Goal: Task Accomplishment & Management: Complete application form

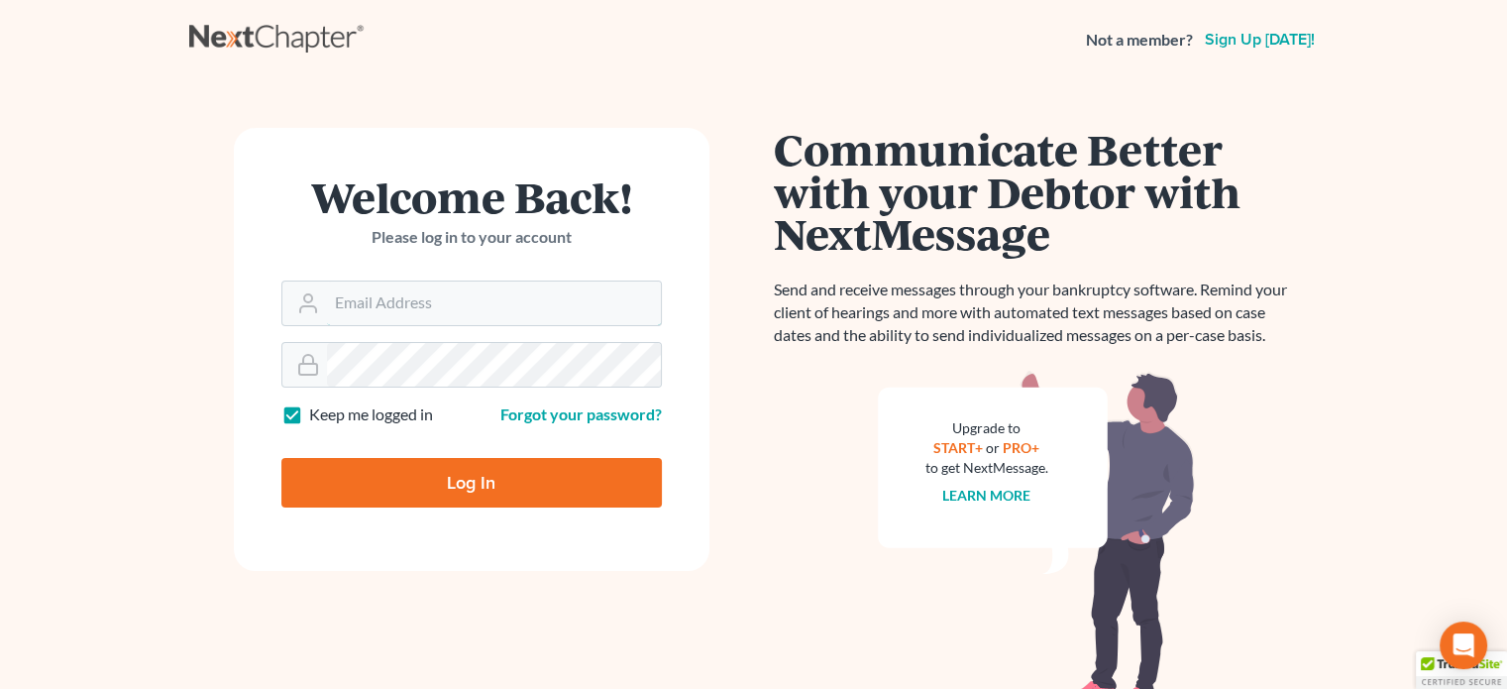
type input "[EMAIL_ADDRESS][DOMAIN_NAME]"
click at [458, 481] on input "Log In" at bounding box center [471, 483] width 381 height 50
type input "Thinking..."
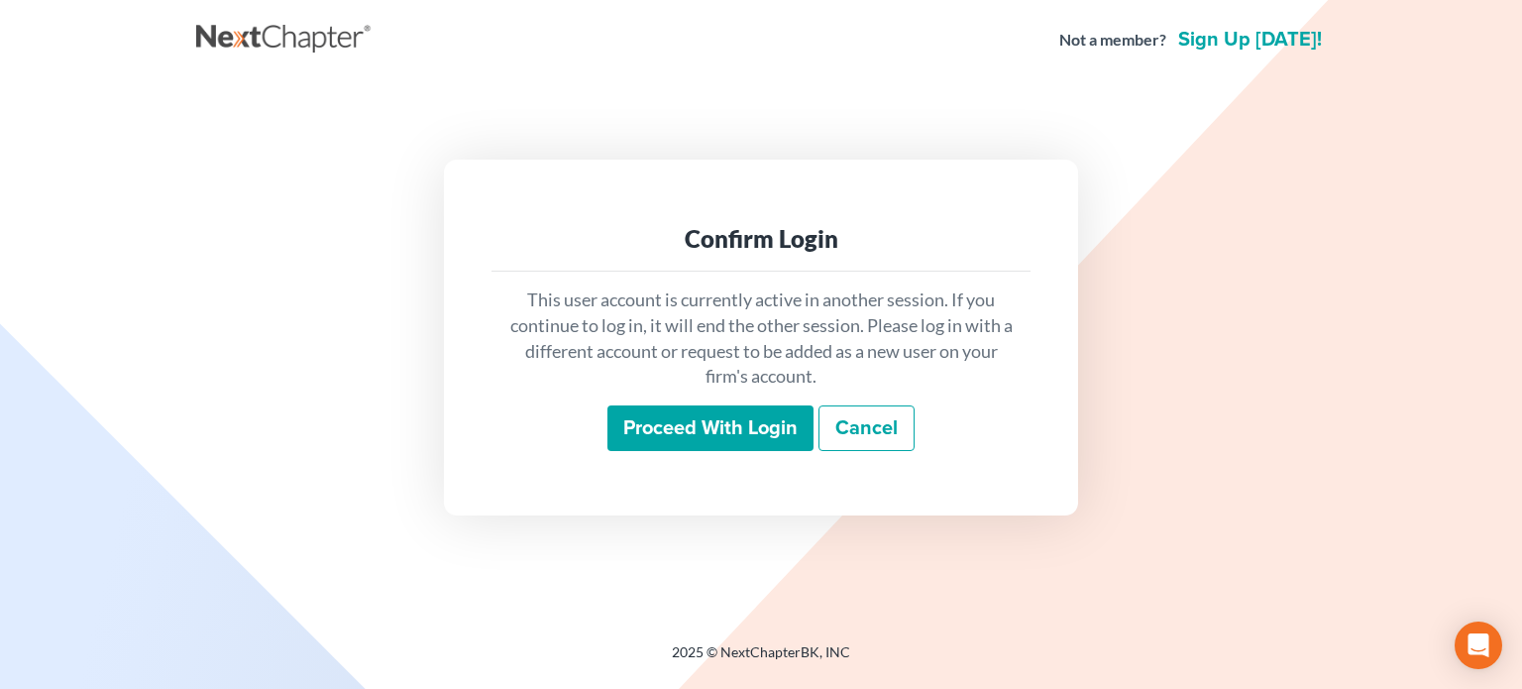
click at [662, 427] on input "Proceed with login" at bounding box center [710, 428] width 206 height 46
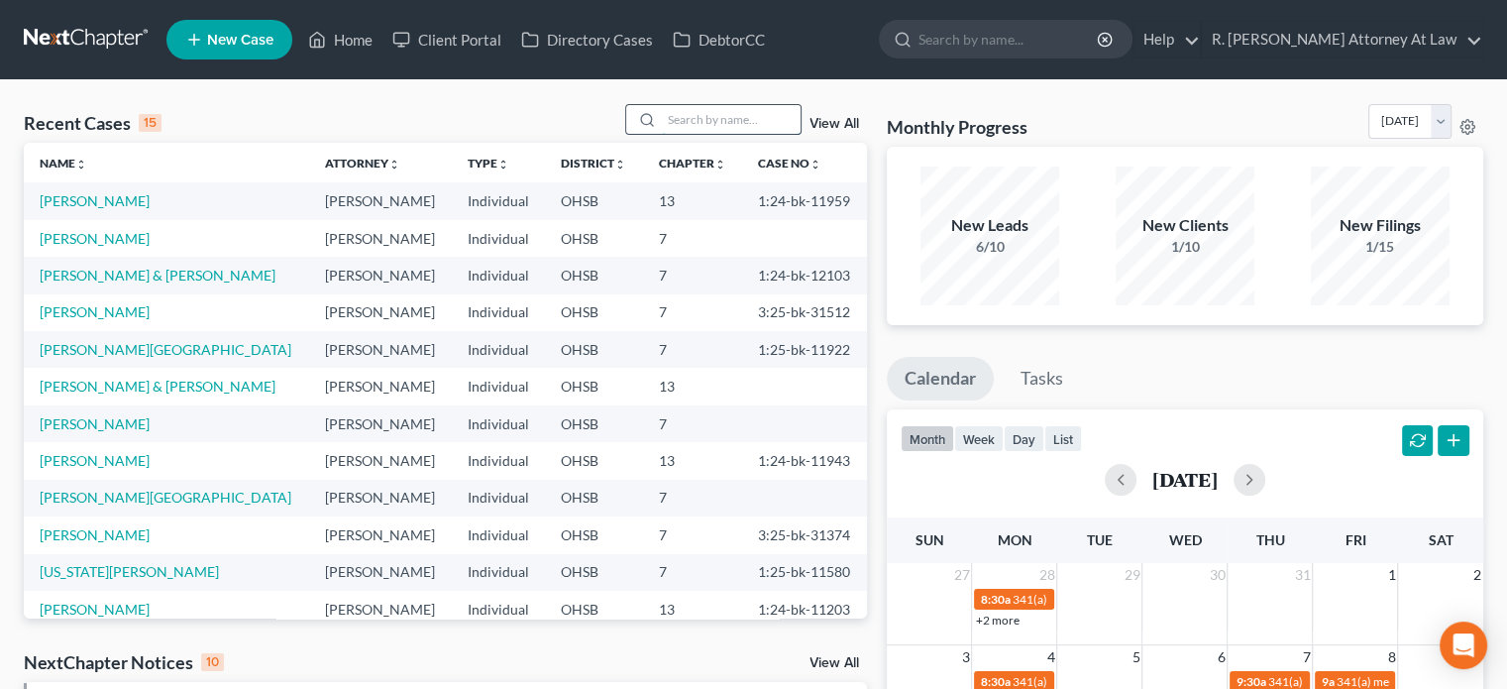
click at [674, 125] on input "search" at bounding box center [731, 119] width 139 height 29
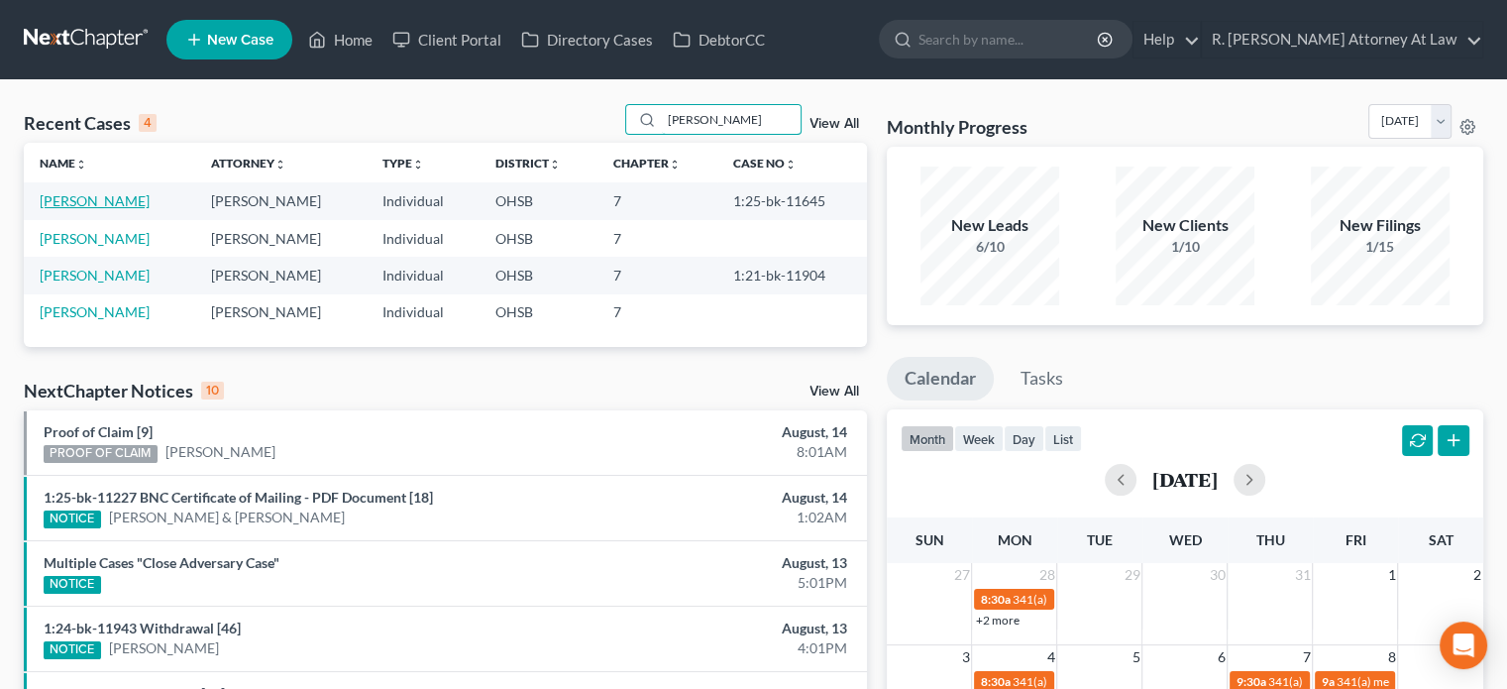
type input "combs"
click at [92, 204] on link "Combs, Melissa" at bounding box center [95, 200] width 110 height 17
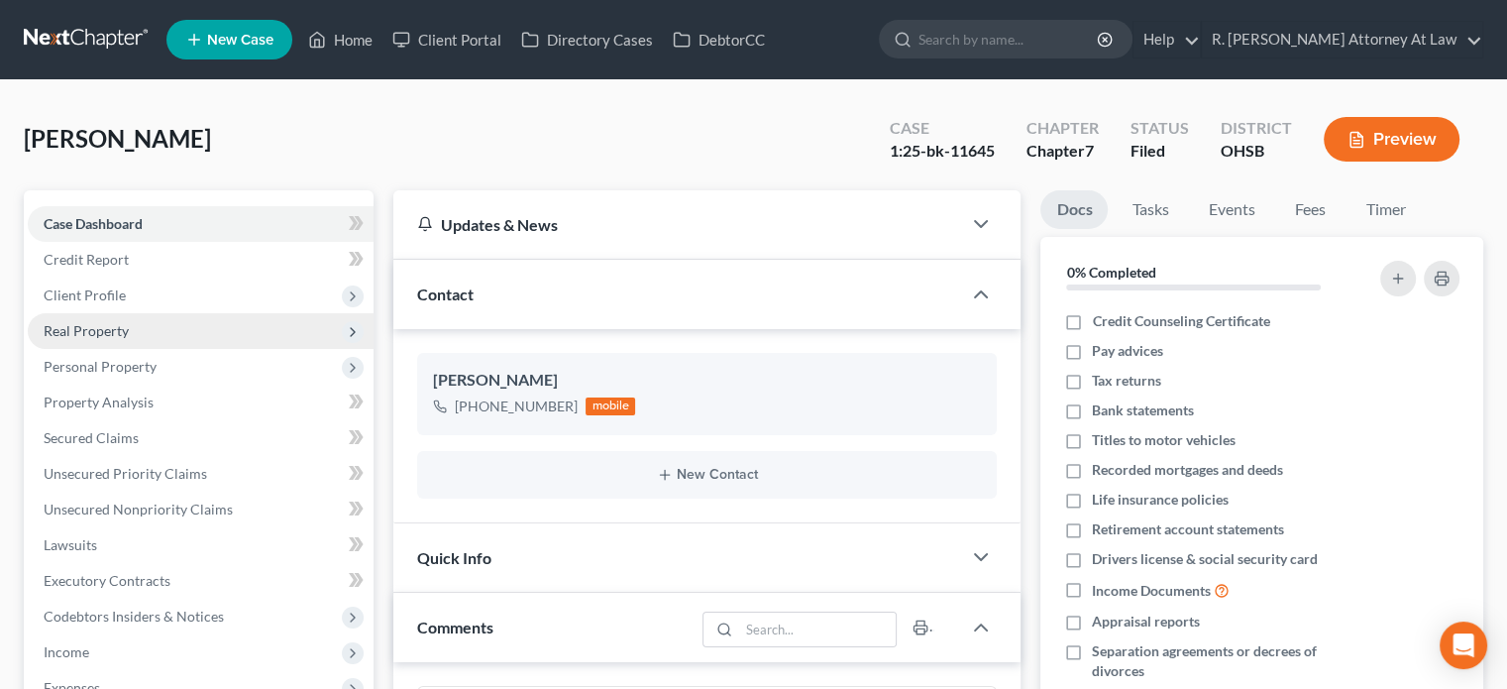
click at [88, 336] on span "Real Property" at bounding box center [86, 330] width 85 height 17
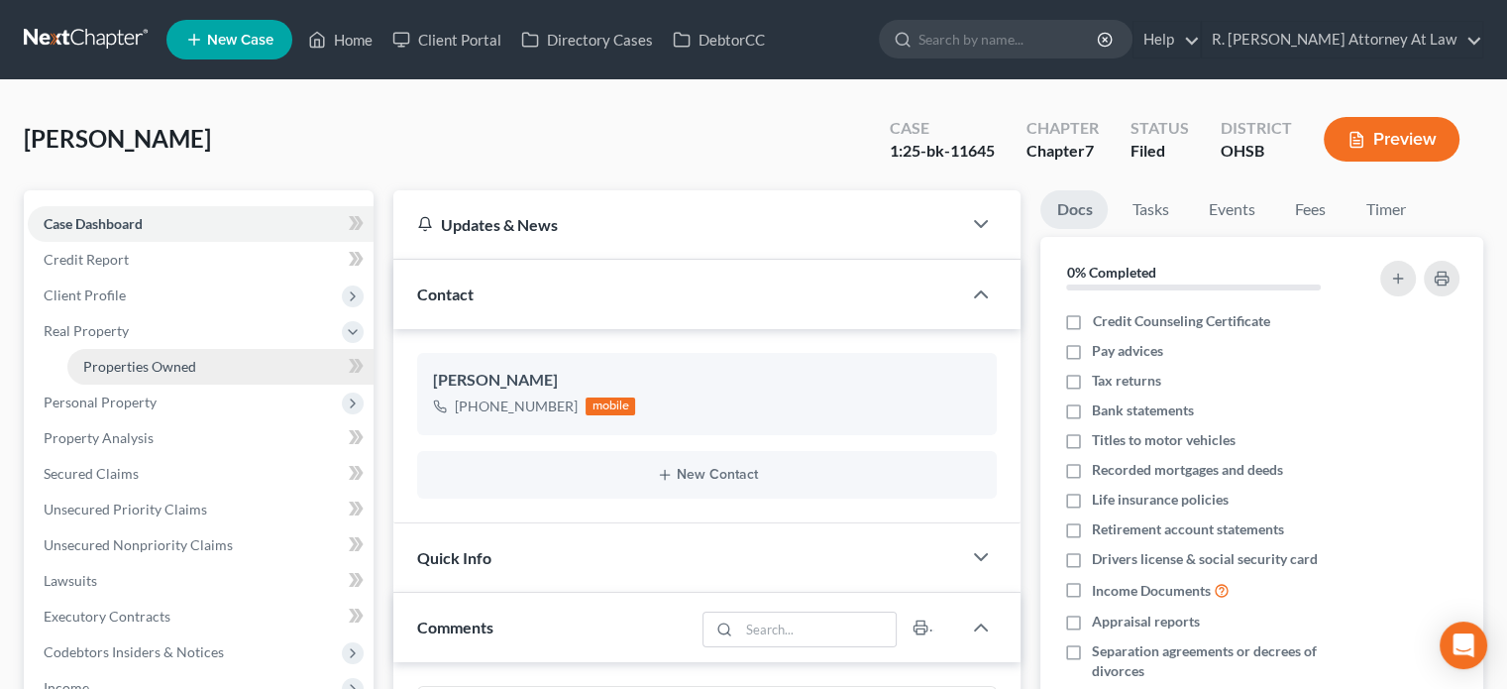
click at [106, 358] on span "Properties Owned" at bounding box center [139, 366] width 113 height 17
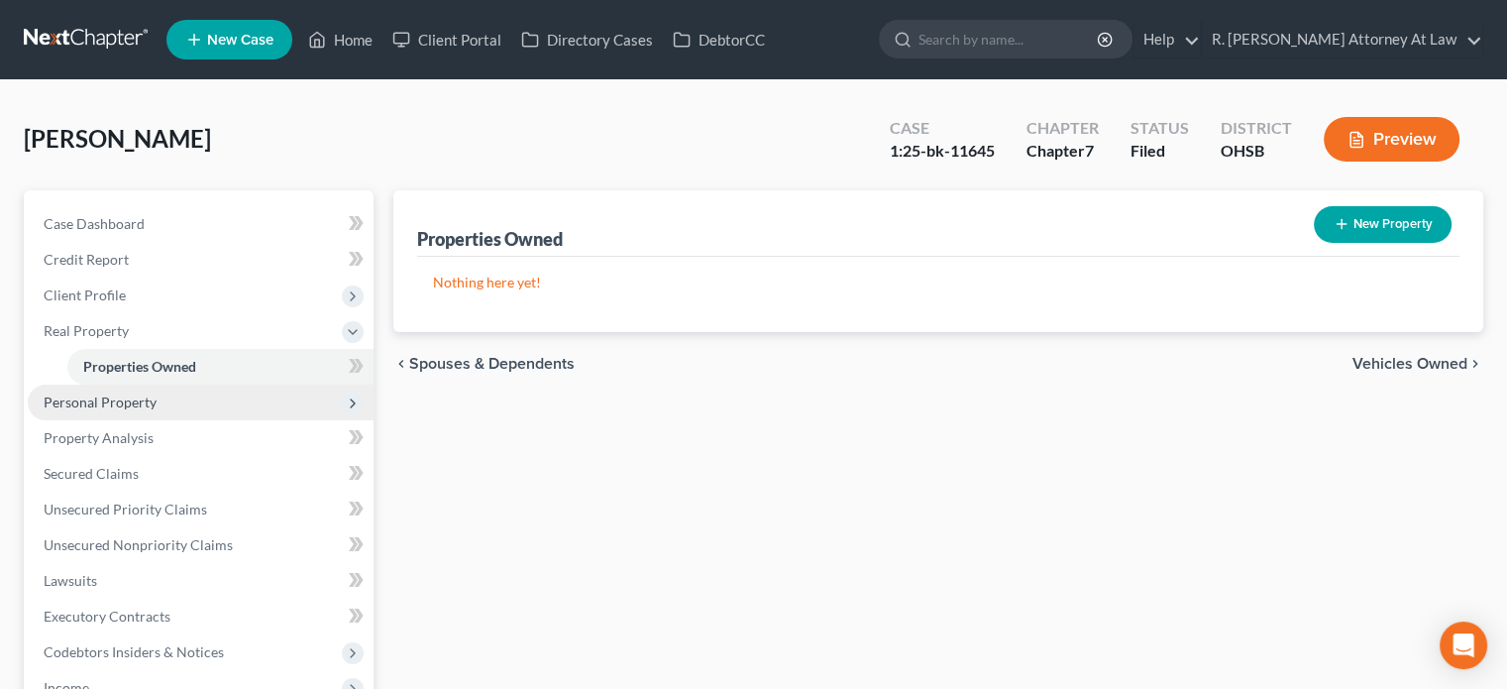
click at [119, 412] on span "Personal Property" at bounding box center [201, 402] width 346 height 36
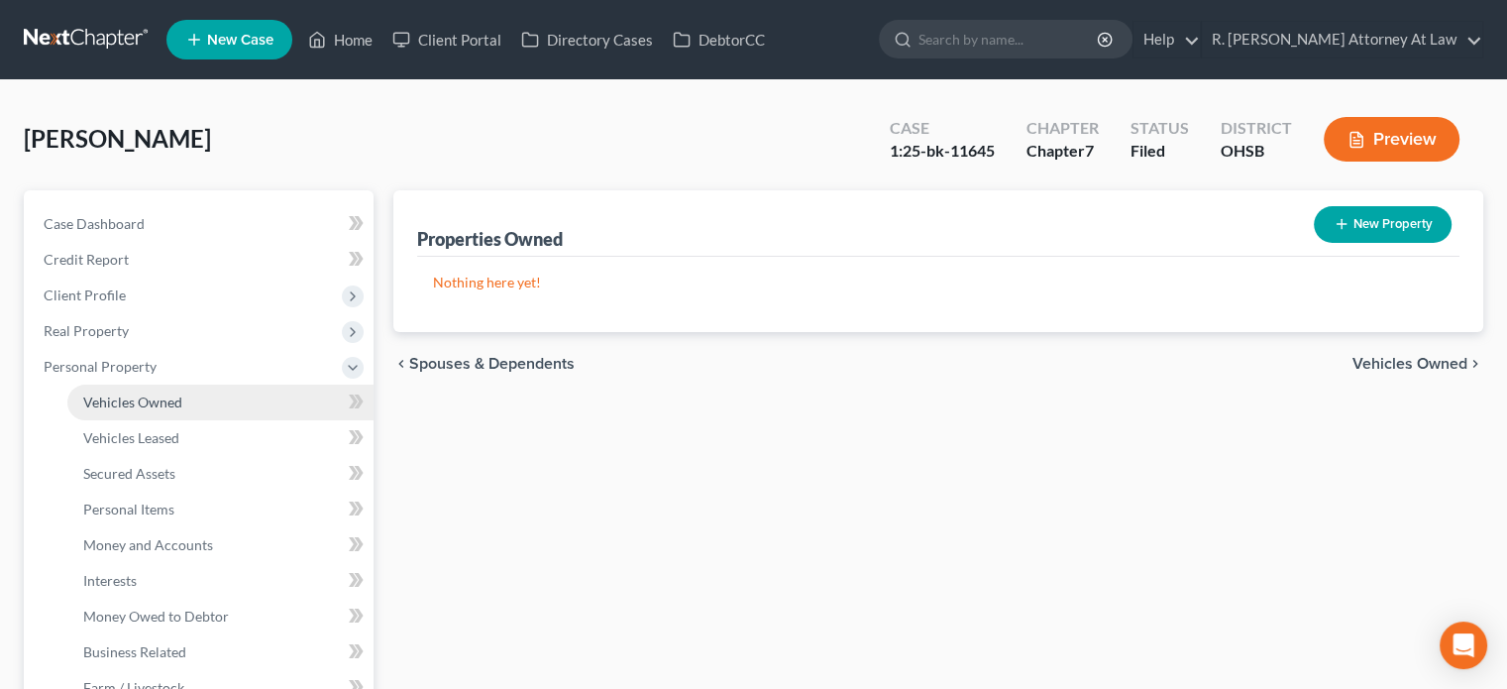
click at [115, 405] on span "Vehicles Owned" at bounding box center [132, 401] width 99 height 17
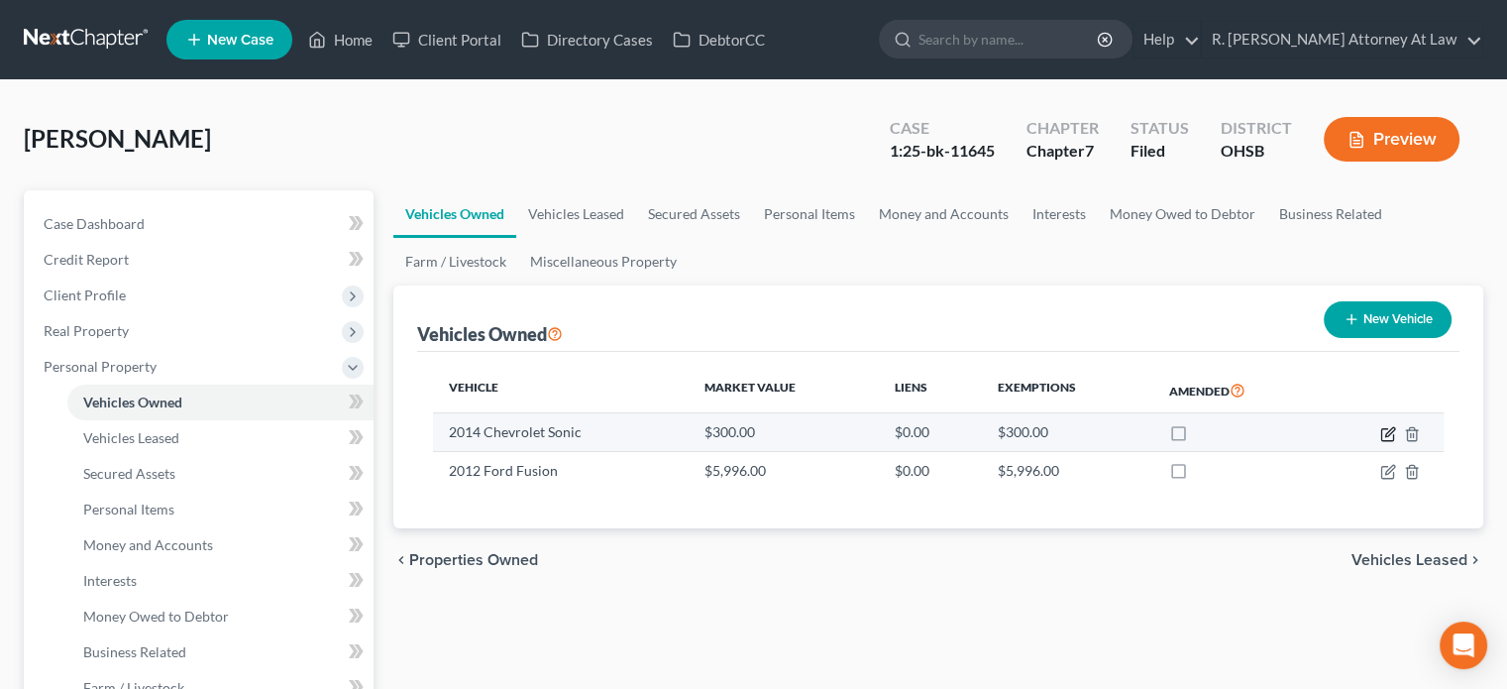
click at [1386, 431] on icon "button" at bounding box center [1388, 434] width 16 height 16
select select "0"
select select "12"
select select "0"
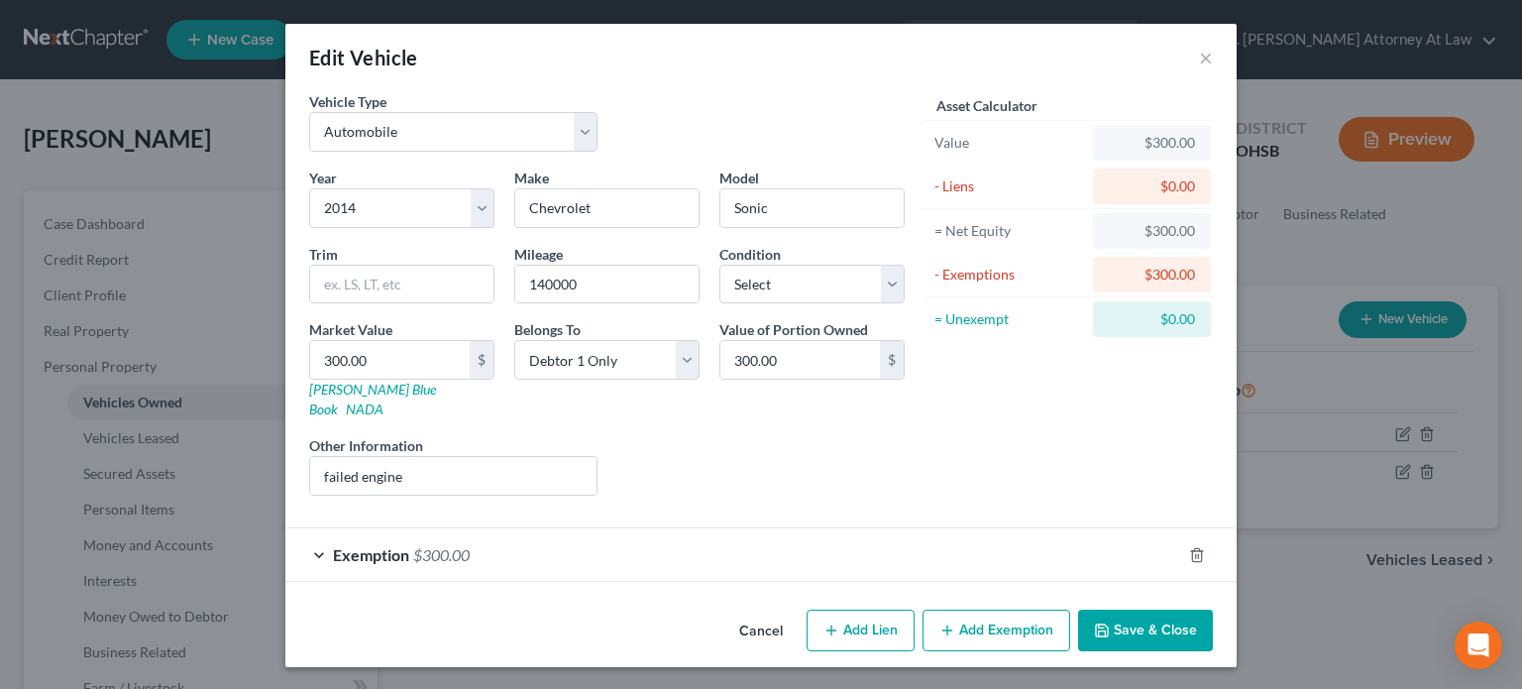
click at [1153, 609] on button "Save & Close" at bounding box center [1145, 630] width 135 height 42
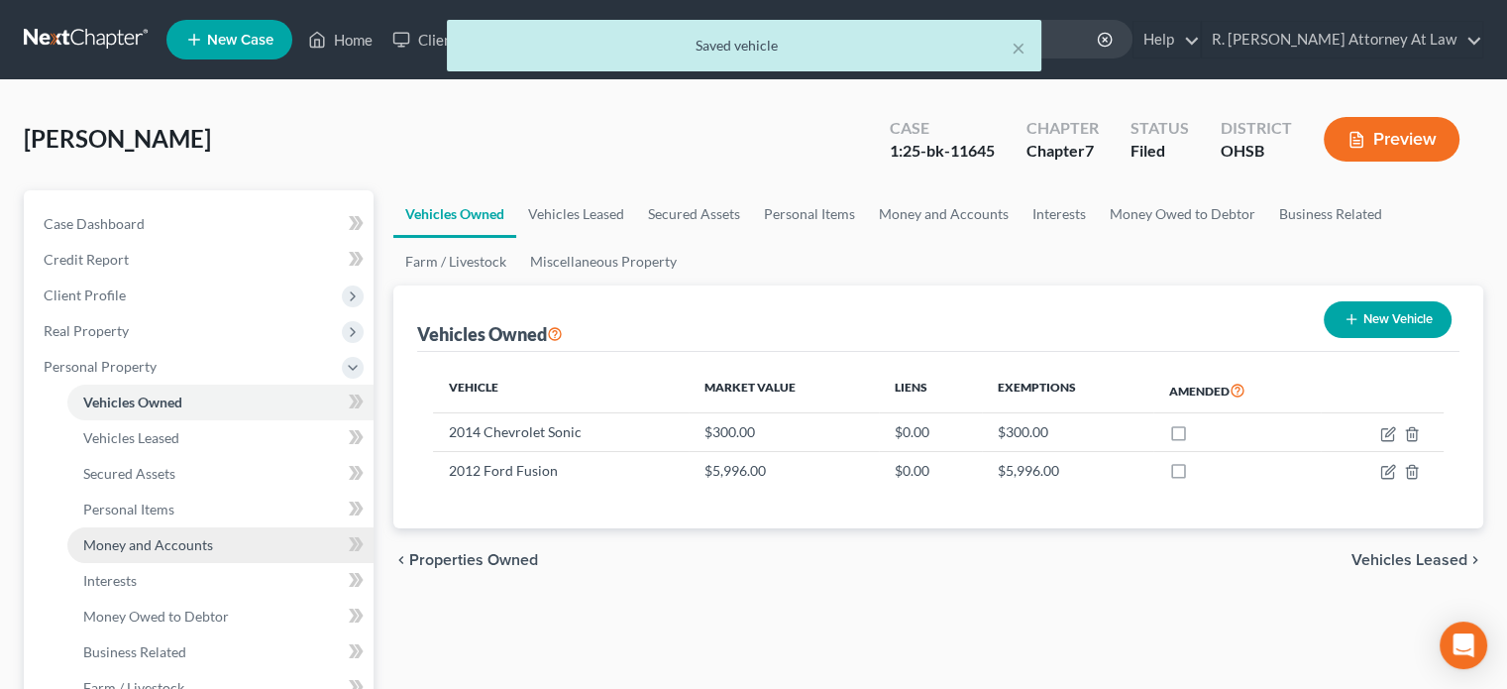
click at [132, 540] on span "Money and Accounts" at bounding box center [148, 544] width 130 height 17
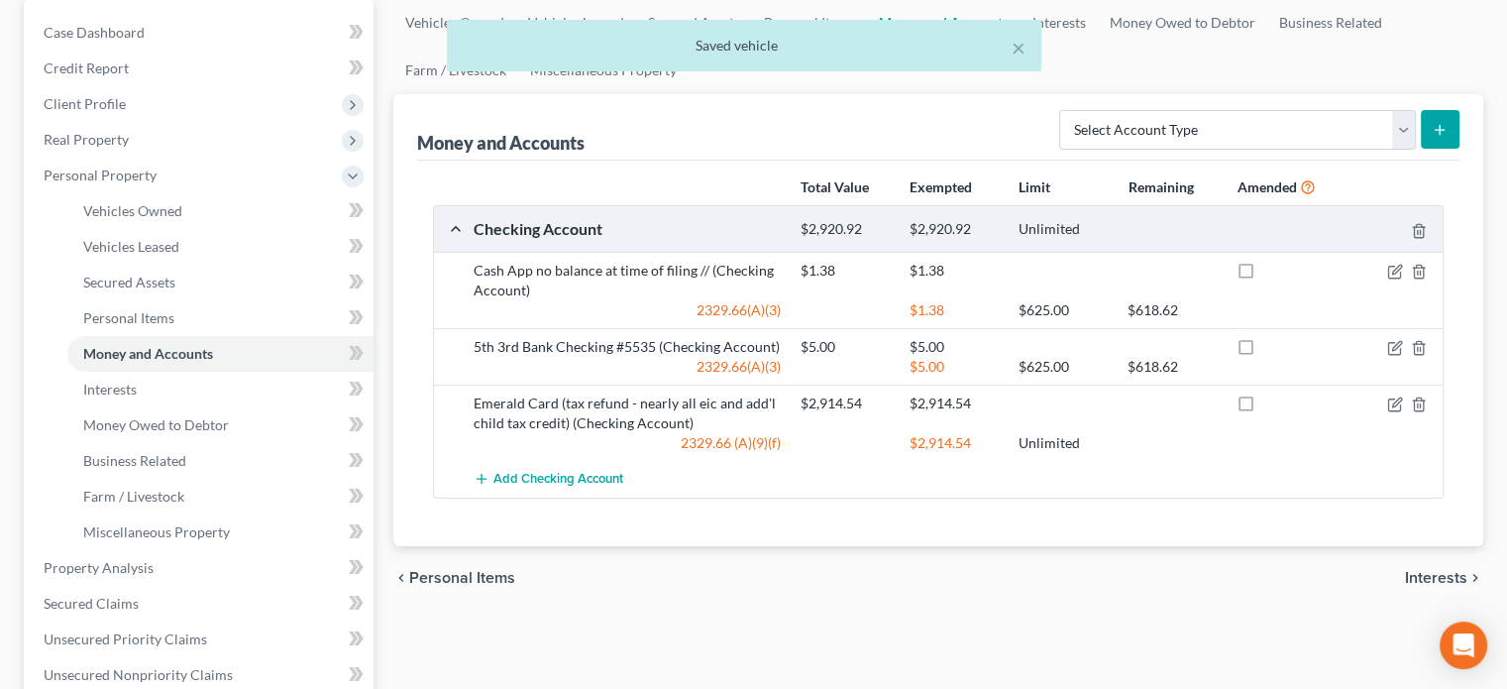
scroll to position [198, 0]
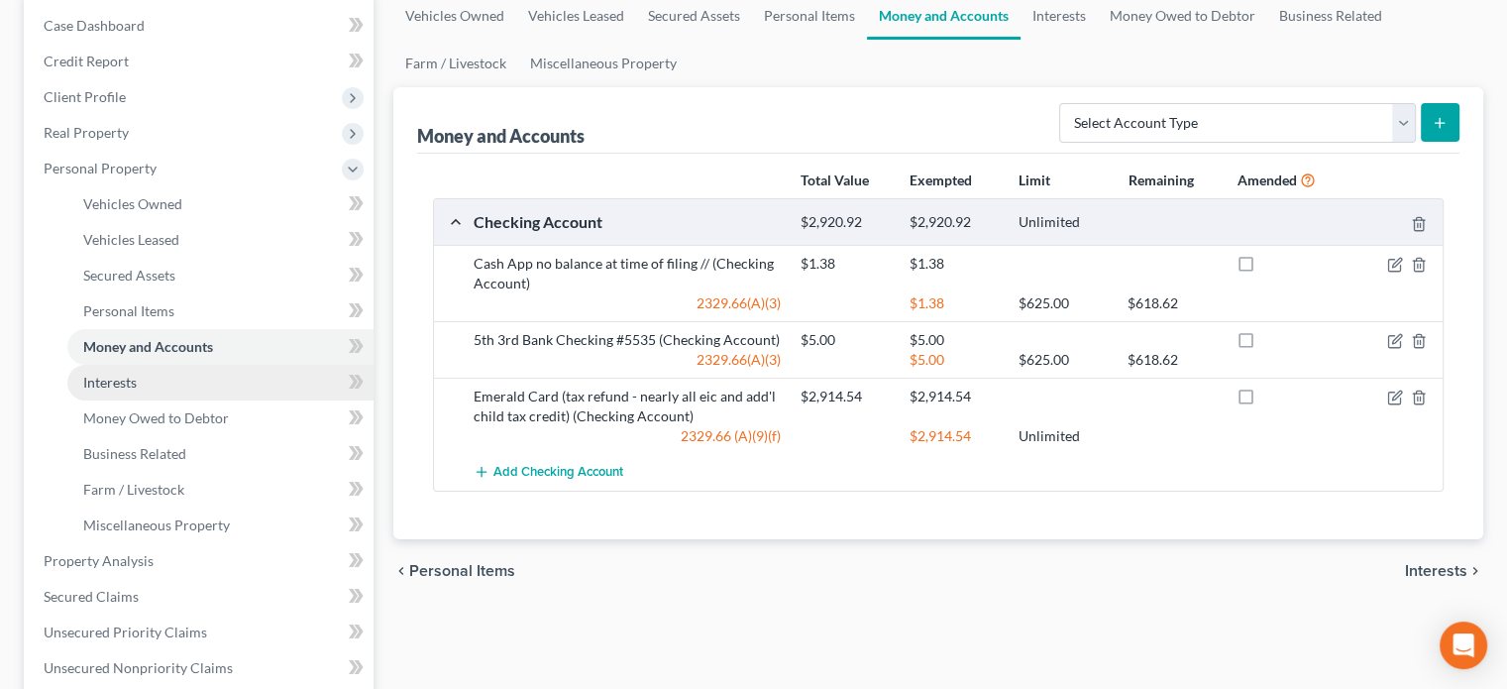
click at [122, 382] on span "Interests" at bounding box center [110, 382] width 54 height 17
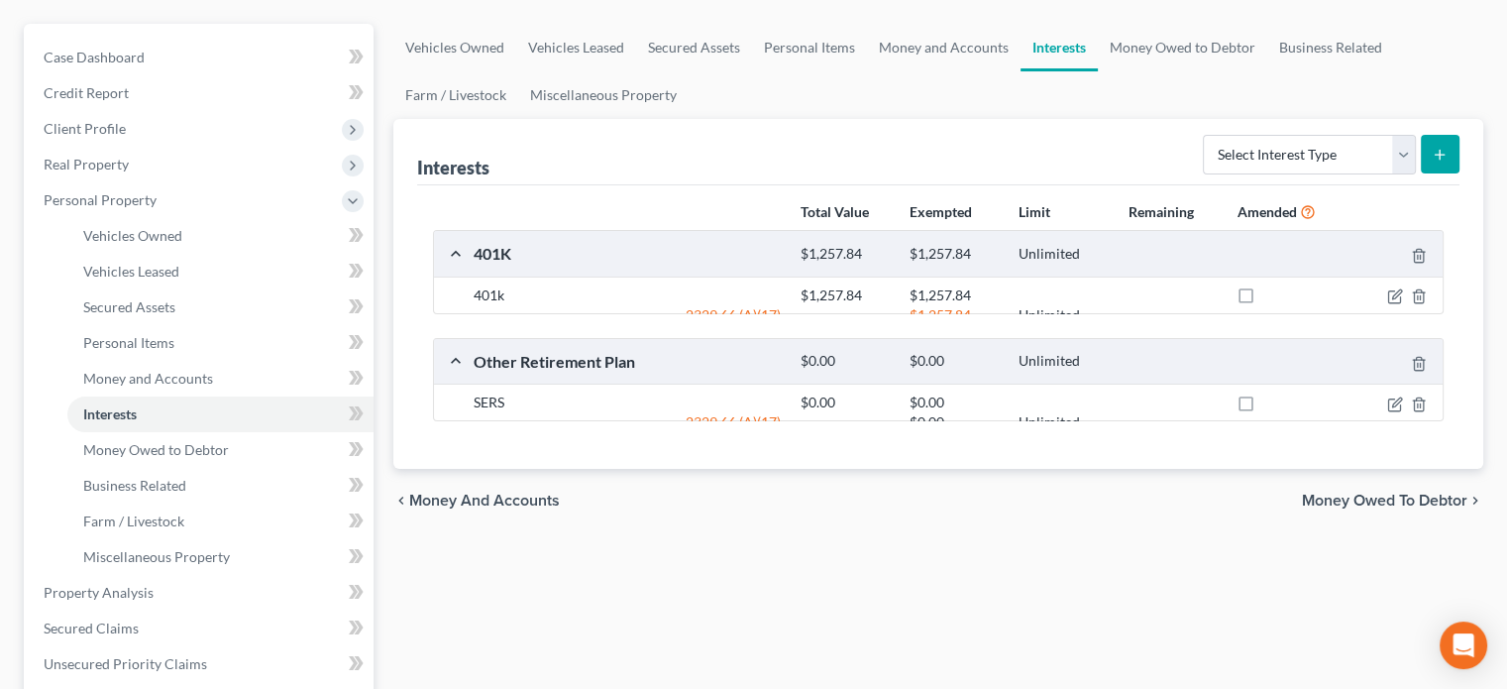
scroll to position [198, 0]
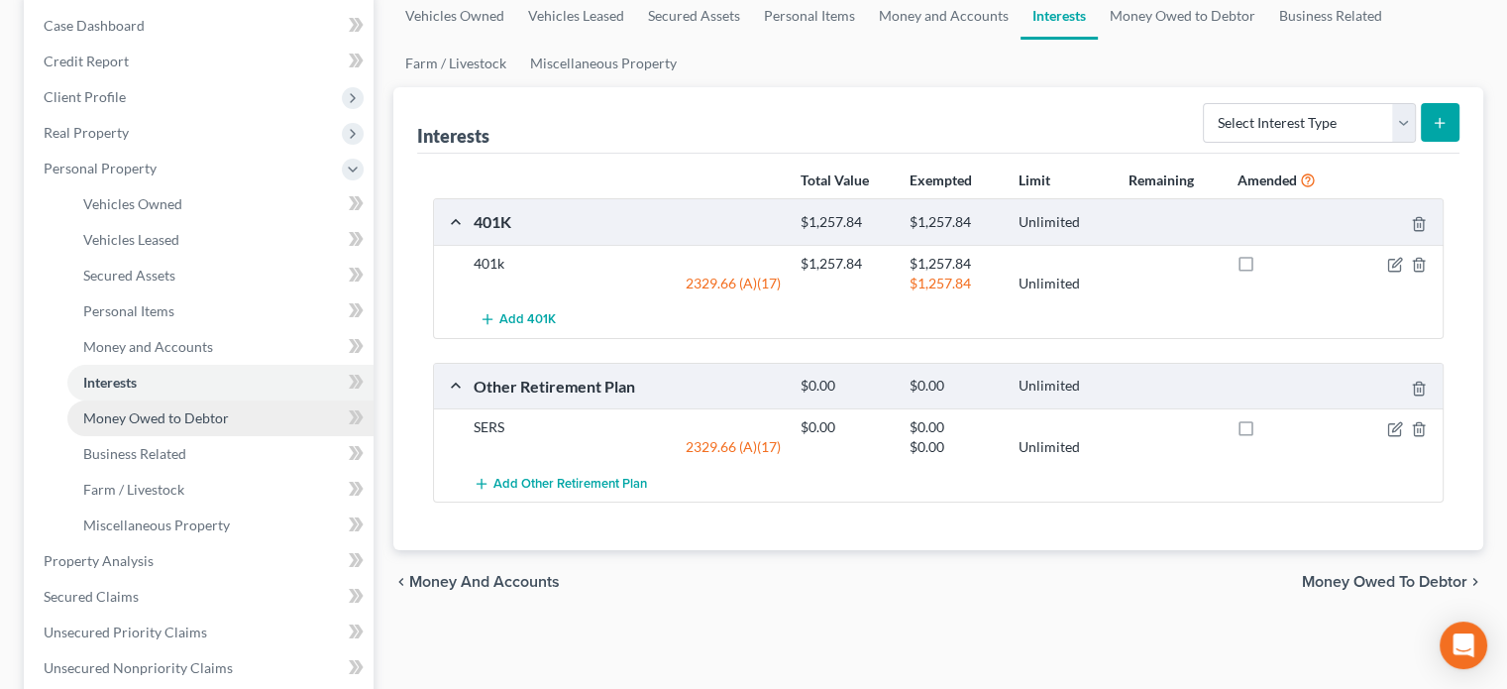
click at [93, 411] on span "Money Owed to Debtor" at bounding box center [156, 417] width 146 height 17
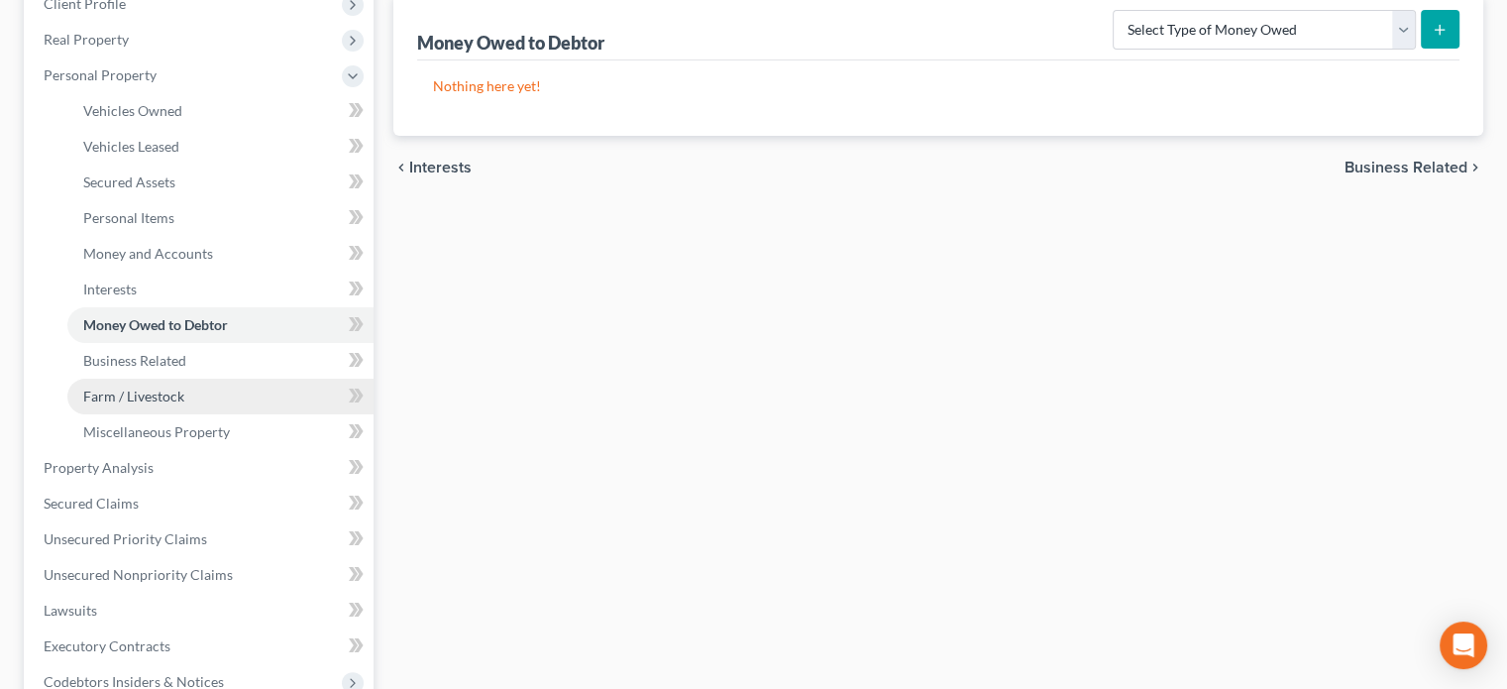
scroll to position [297, 0]
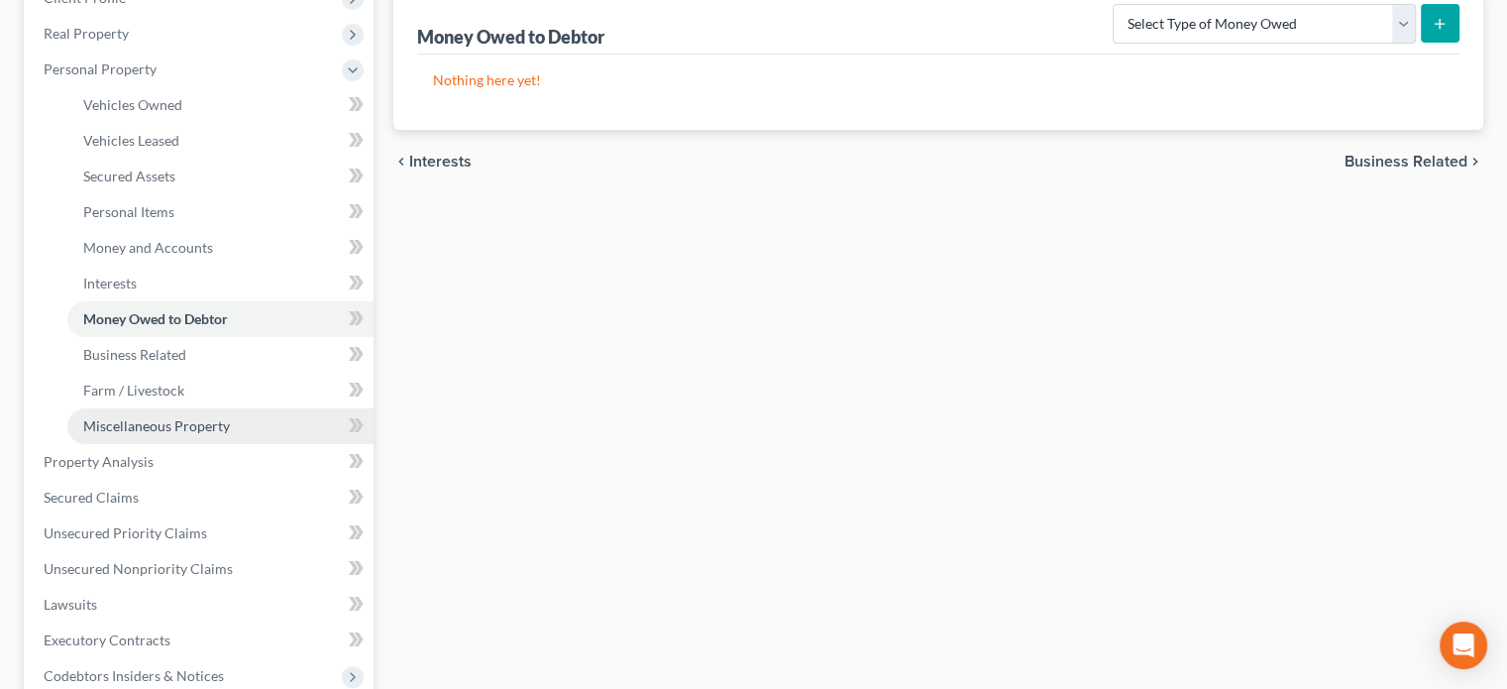
click at [118, 425] on span "Miscellaneous Property" at bounding box center [156, 425] width 147 height 17
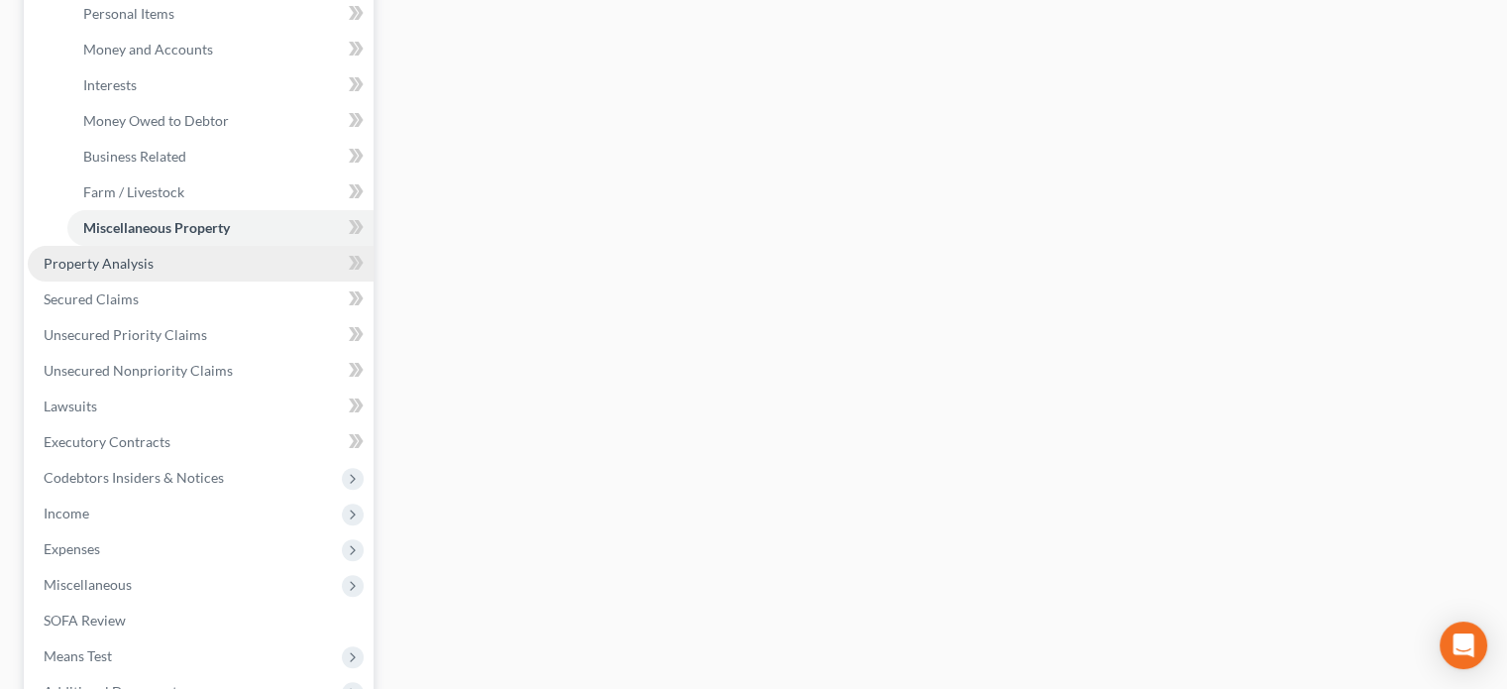
click at [77, 261] on span "Property Analysis" at bounding box center [99, 263] width 110 height 17
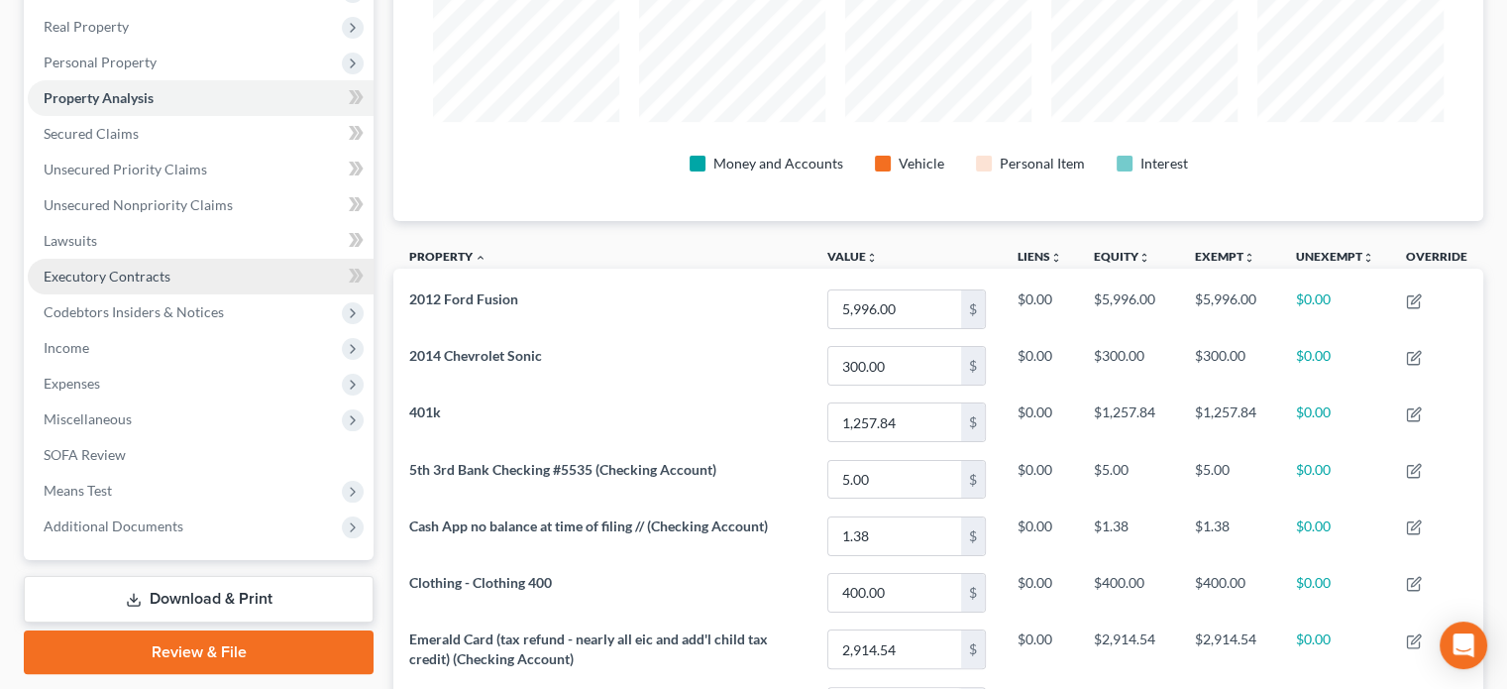
scroll to position [297, 0]
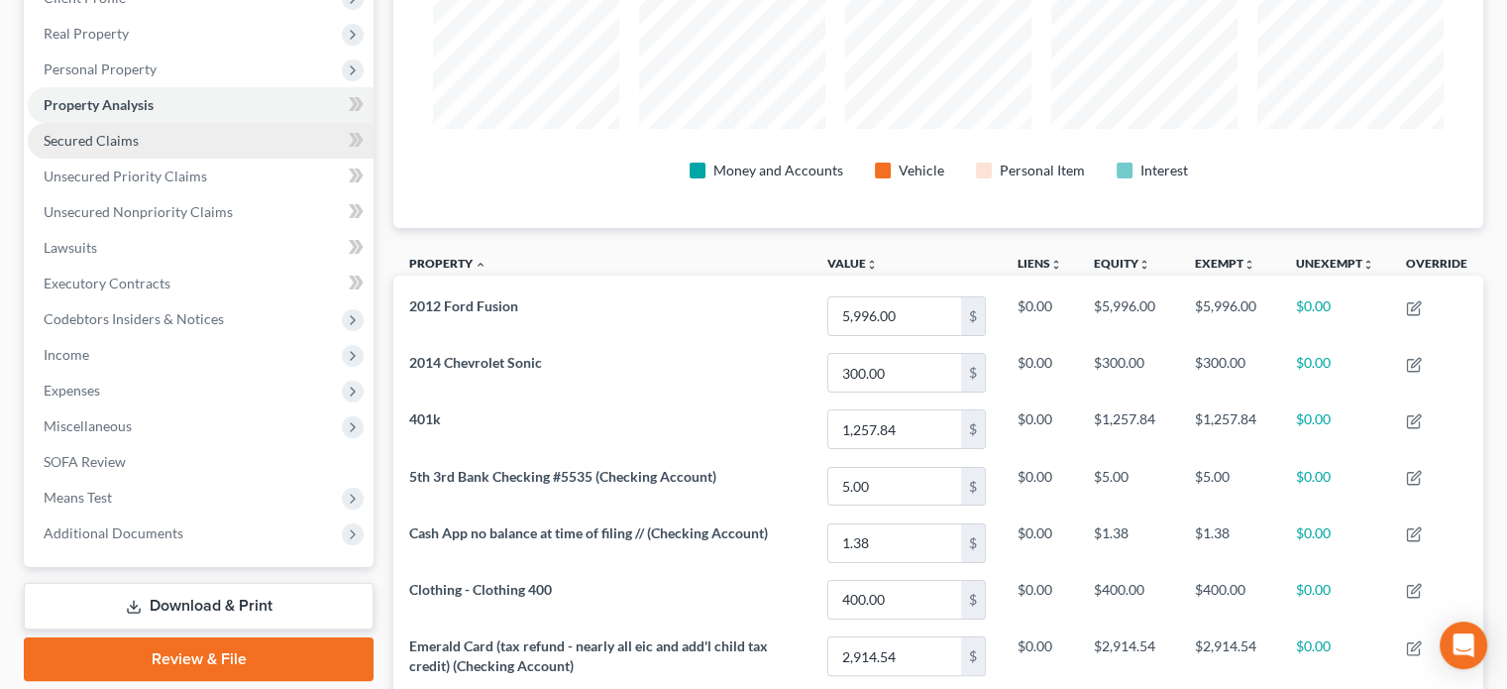
click at [91, 146] on span "Secured Claims" at bounding box center [91, 140] width 95 height 17
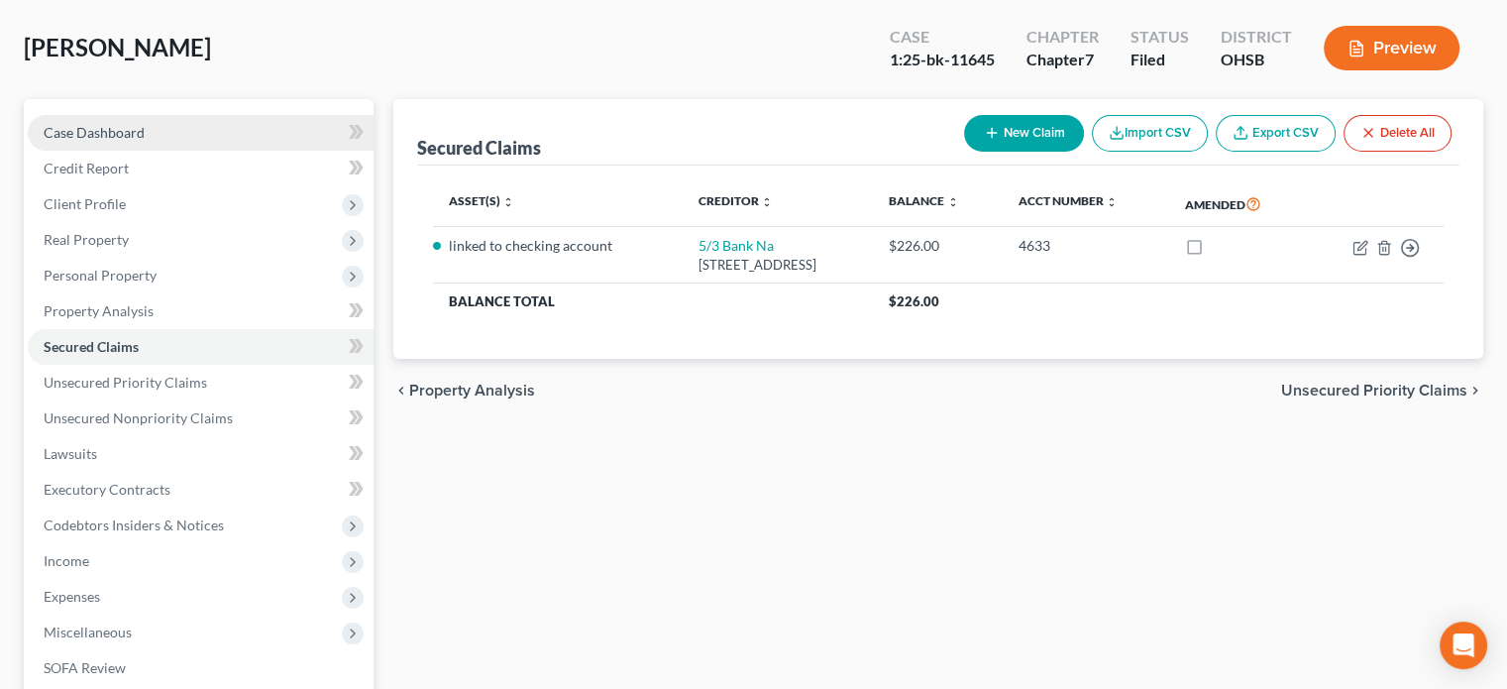
scroll to position [297, 0]
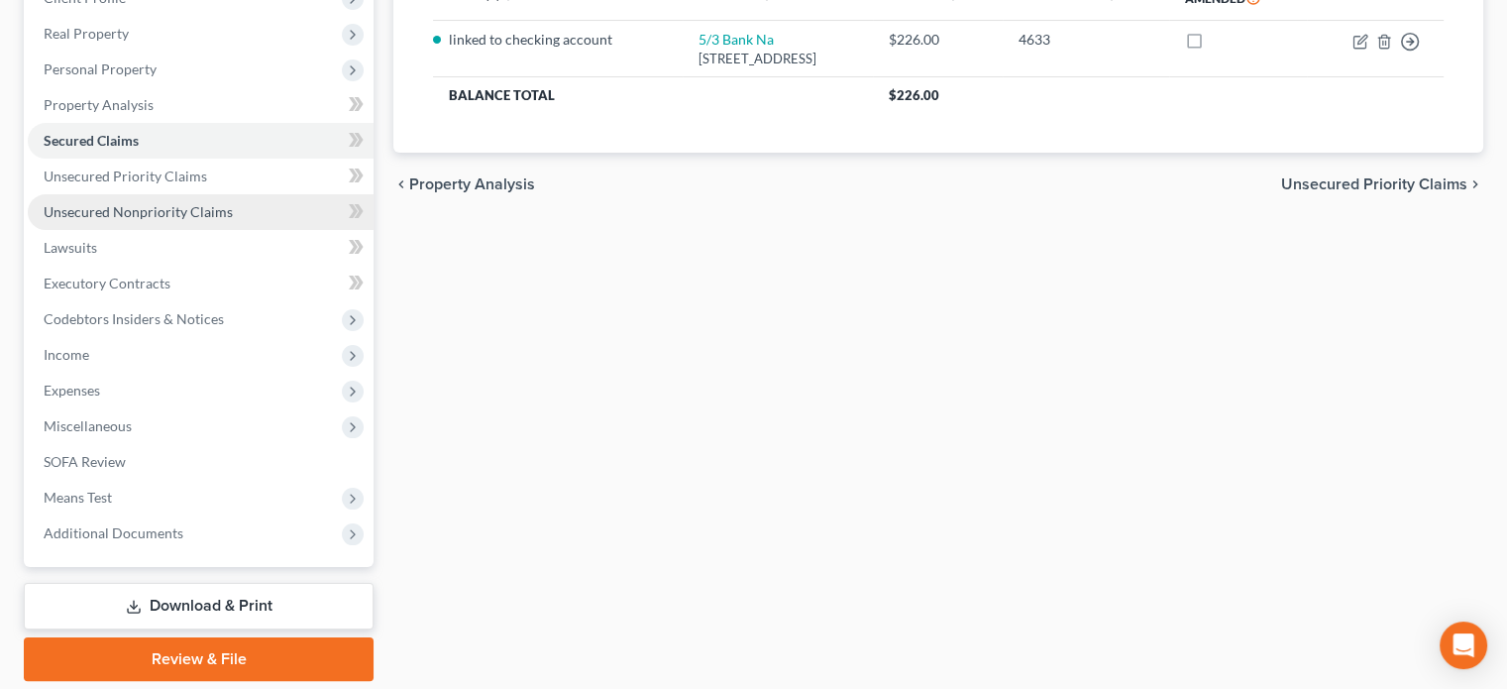
click at [95, 207] on span "Unsecured Nonpriority Claims" at bounding box center [138, 211] width 189 height 17
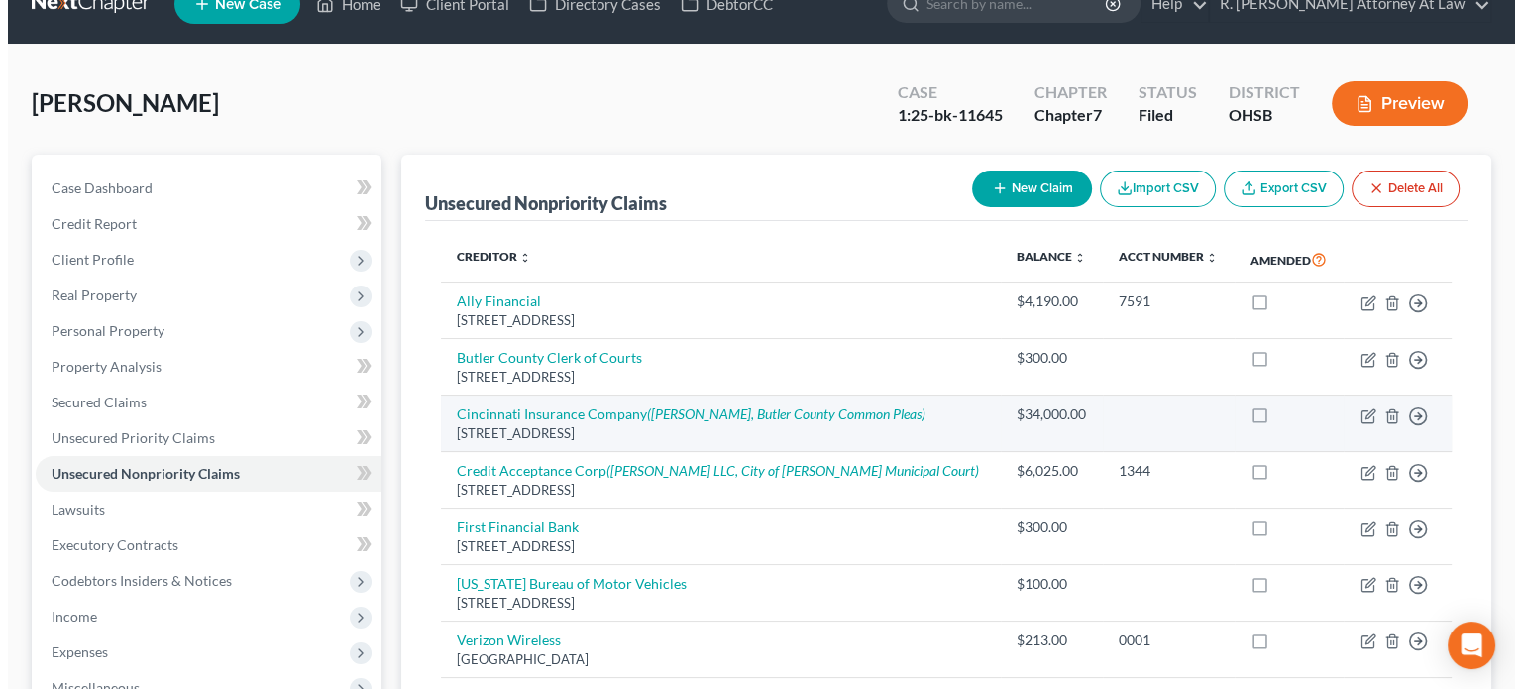
scroll to position [99, 0]
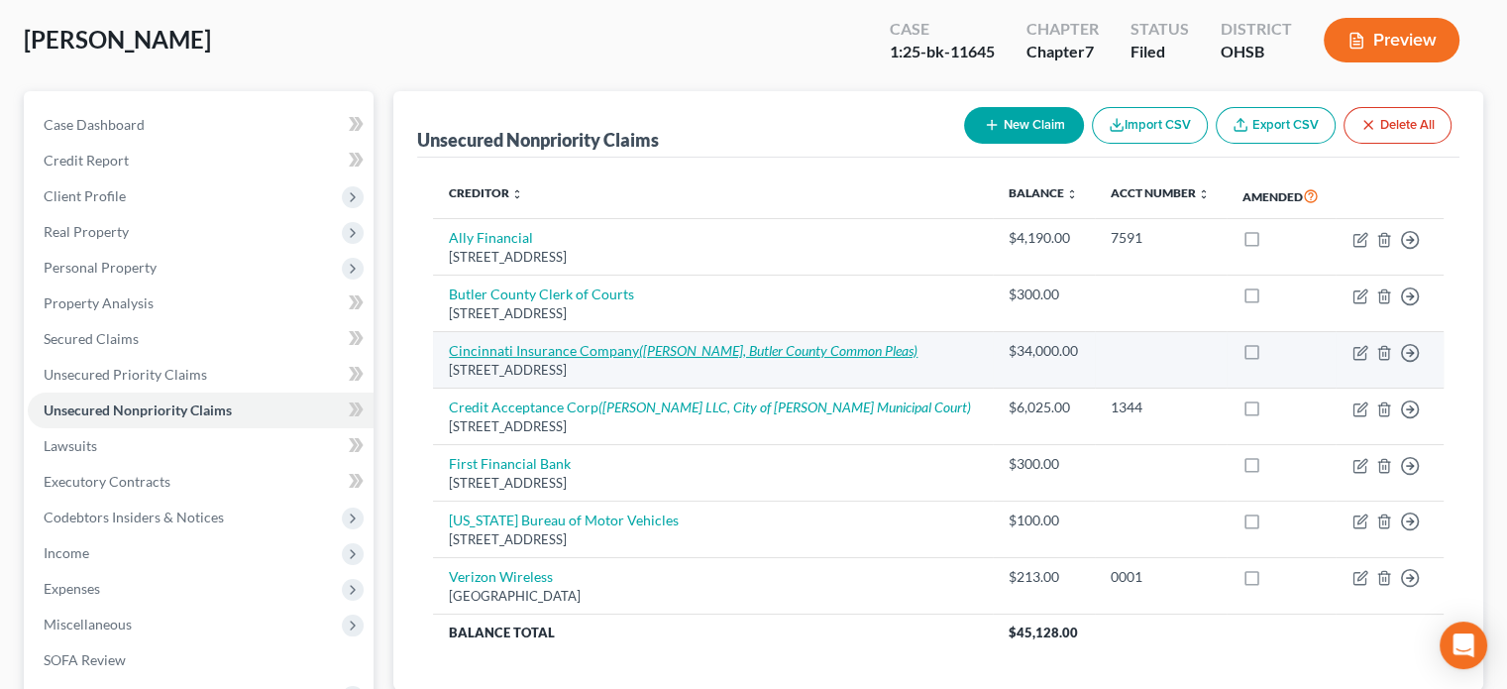
click at [668, 353] on icon "(Kyle Michael Esq, Butler County Common Pleas)" at bounding box center [778, 350] width 278 height 17
select select "36"
select select "14"
select select "2"
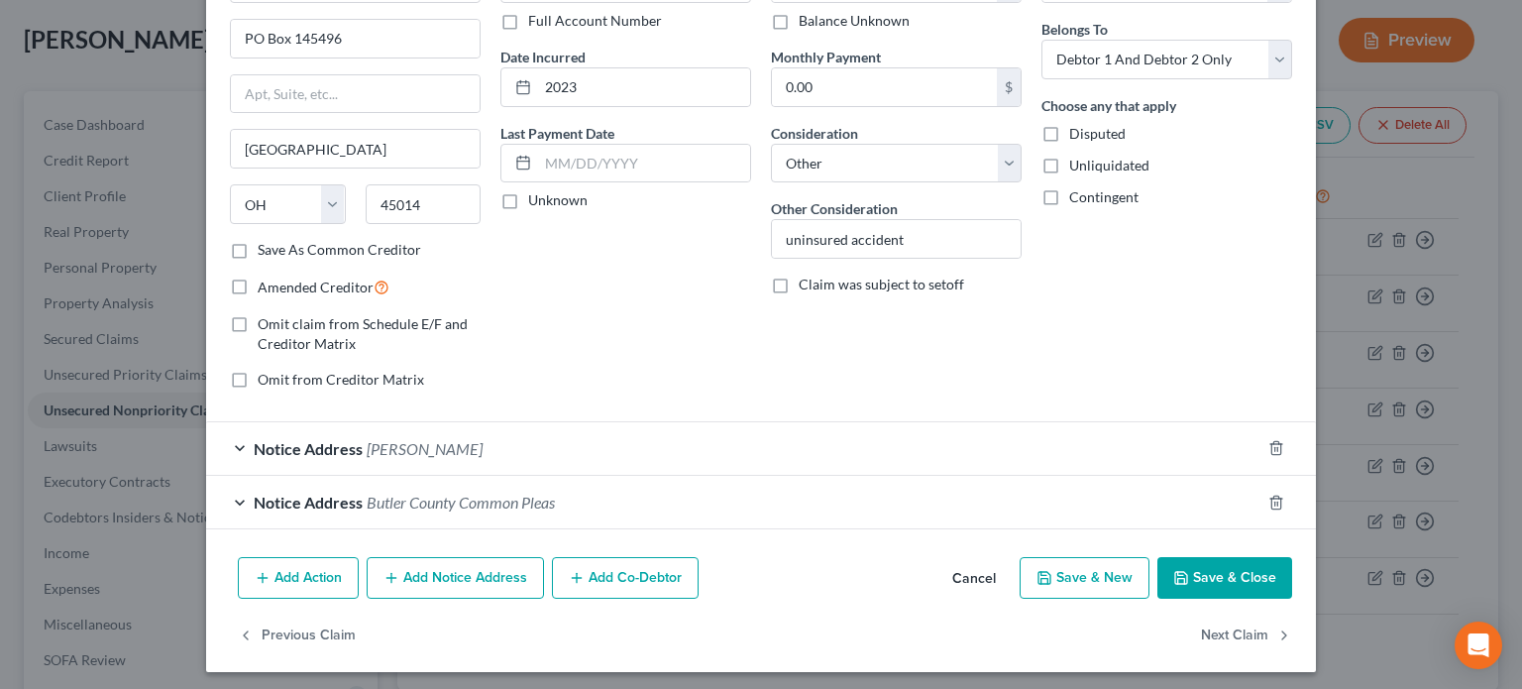
scroll to position [152, 0]
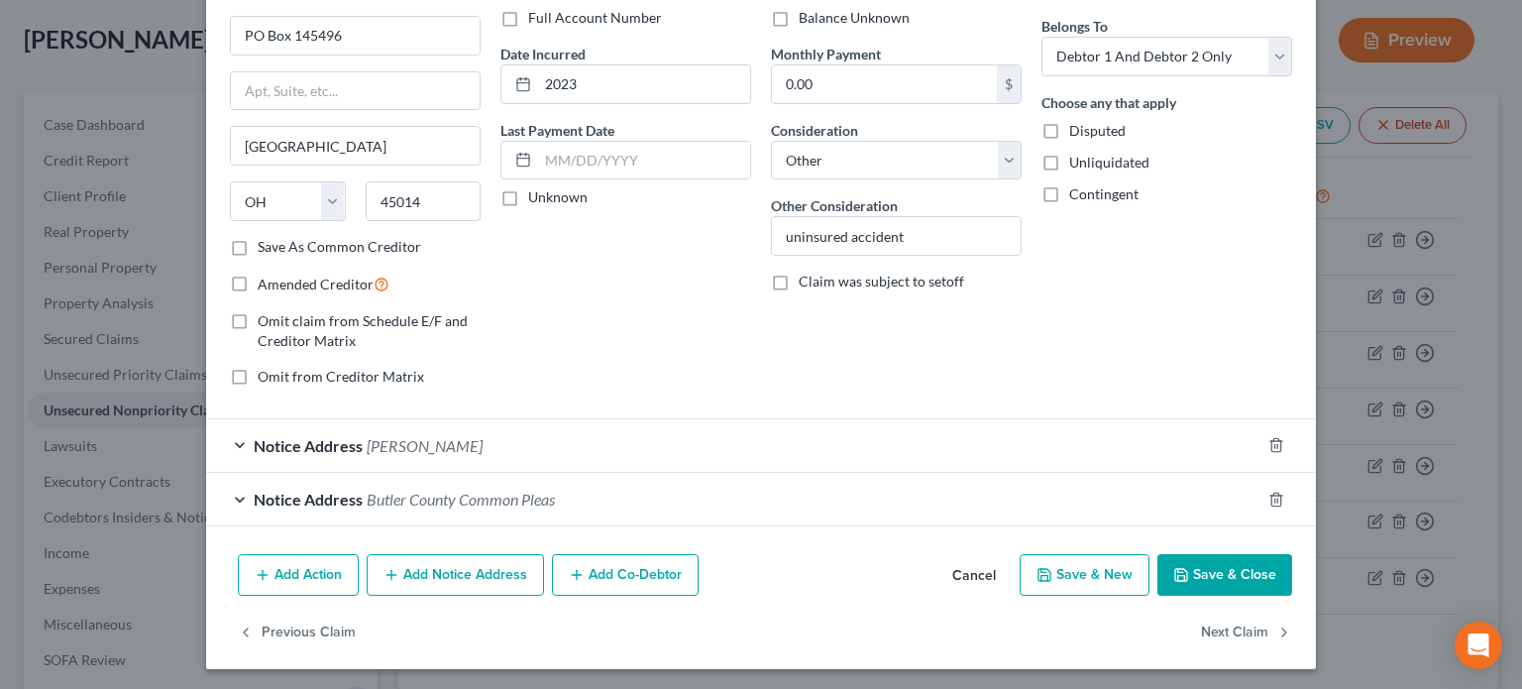
click at [1261, 570] on button "Save & Close" at bounding box center [1224, 575] width 135 height 42
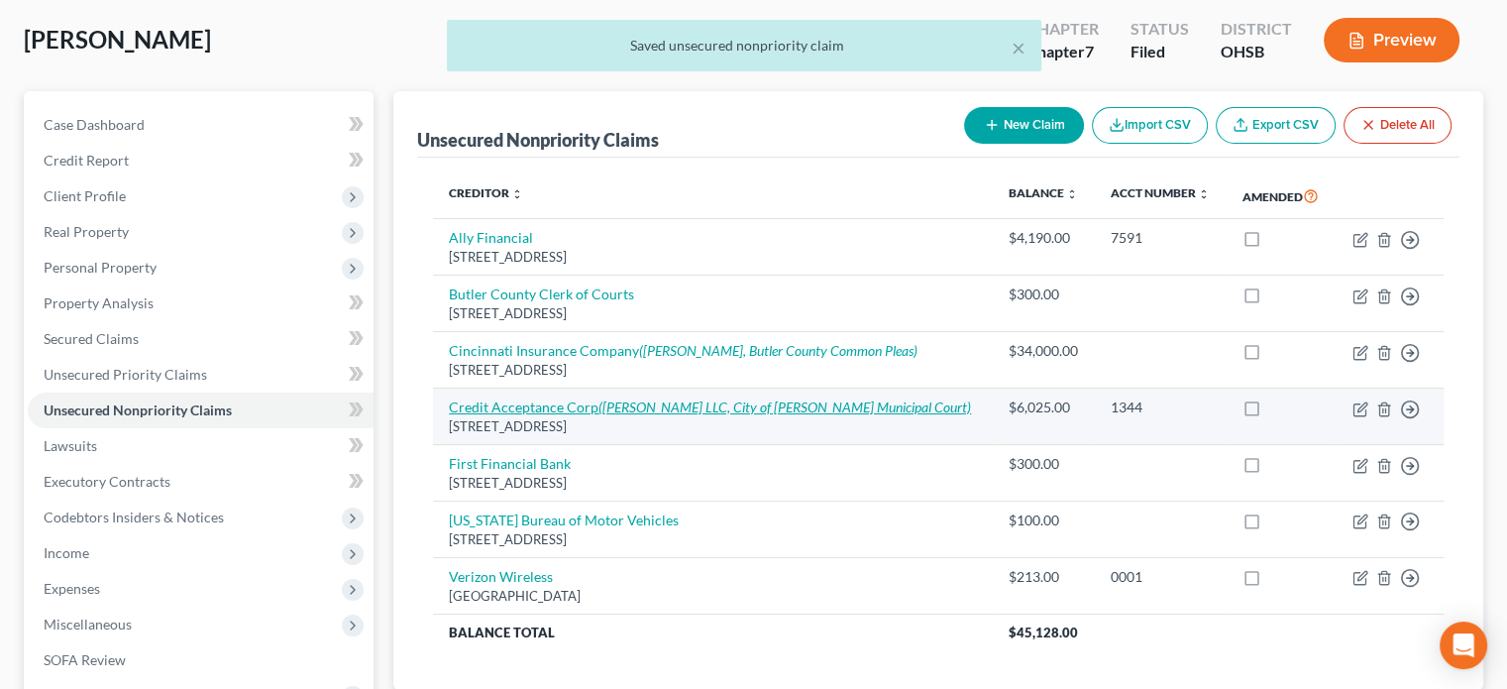
click at [761, 401] on icon "(Javitch Block LLC, City of Hamilton Municipal Court)" at bounding box center [785, 406] width 373 height 17
select select "23"
select select "14"
select select "0"
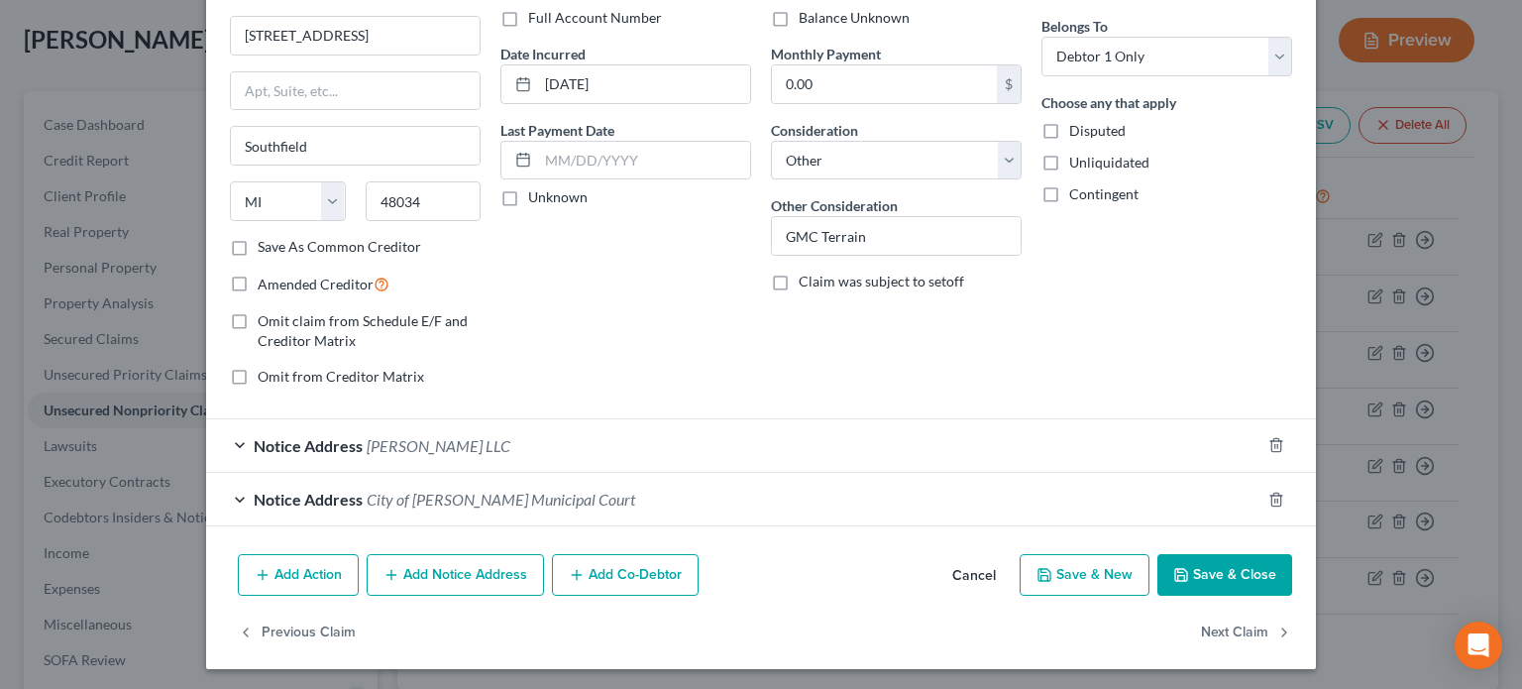
click at [1223, 569] on button "Save & Close" at bounding box center [1224, 575] width 135 height 42
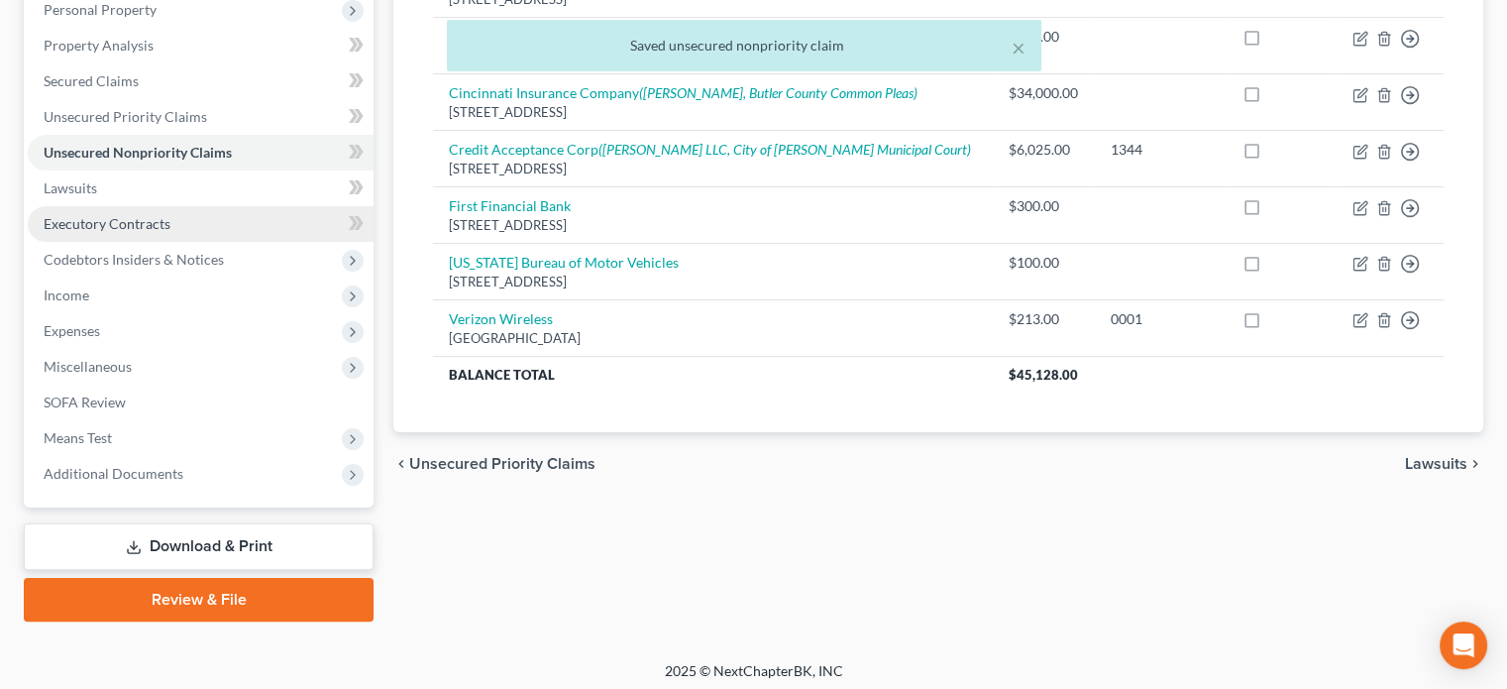
scroll to position [363, 0]
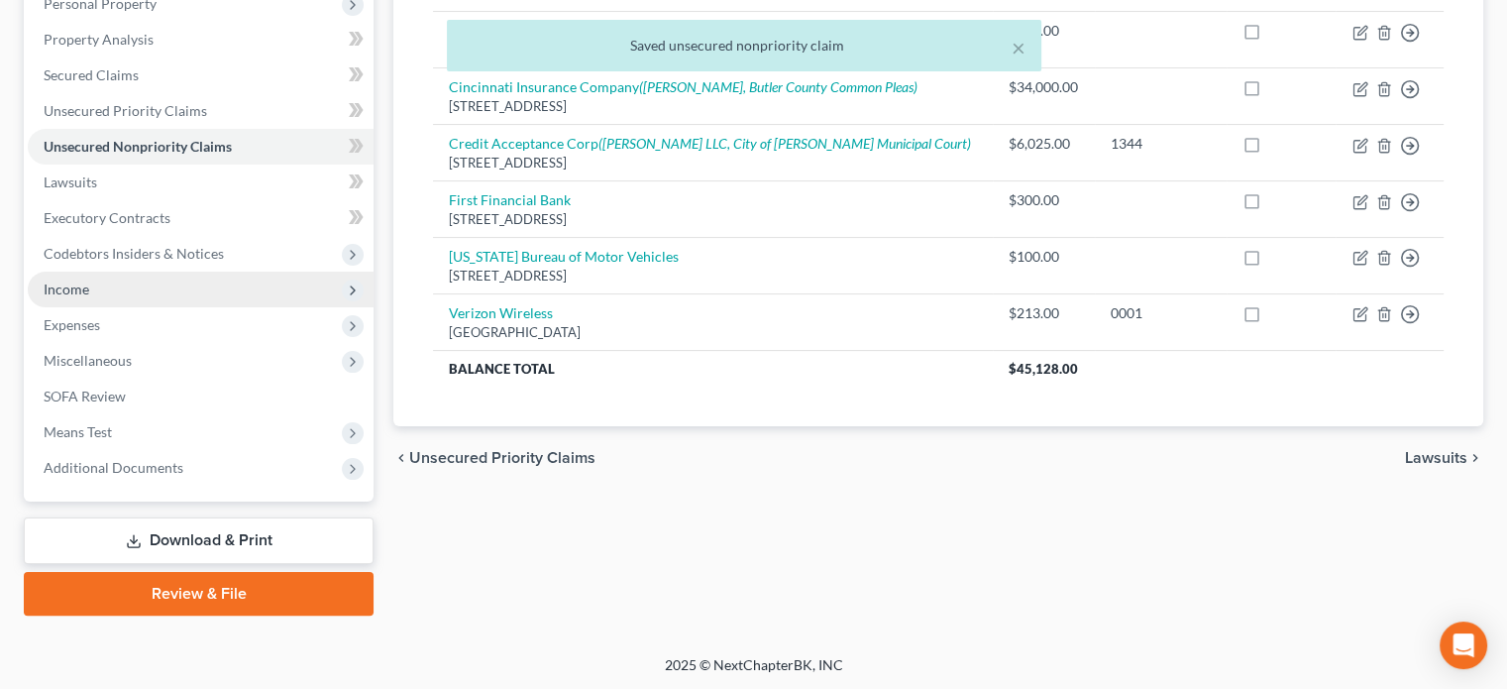
click at [79, 292] on span "Income" at bounding box center [67, 288] width 46 height 17
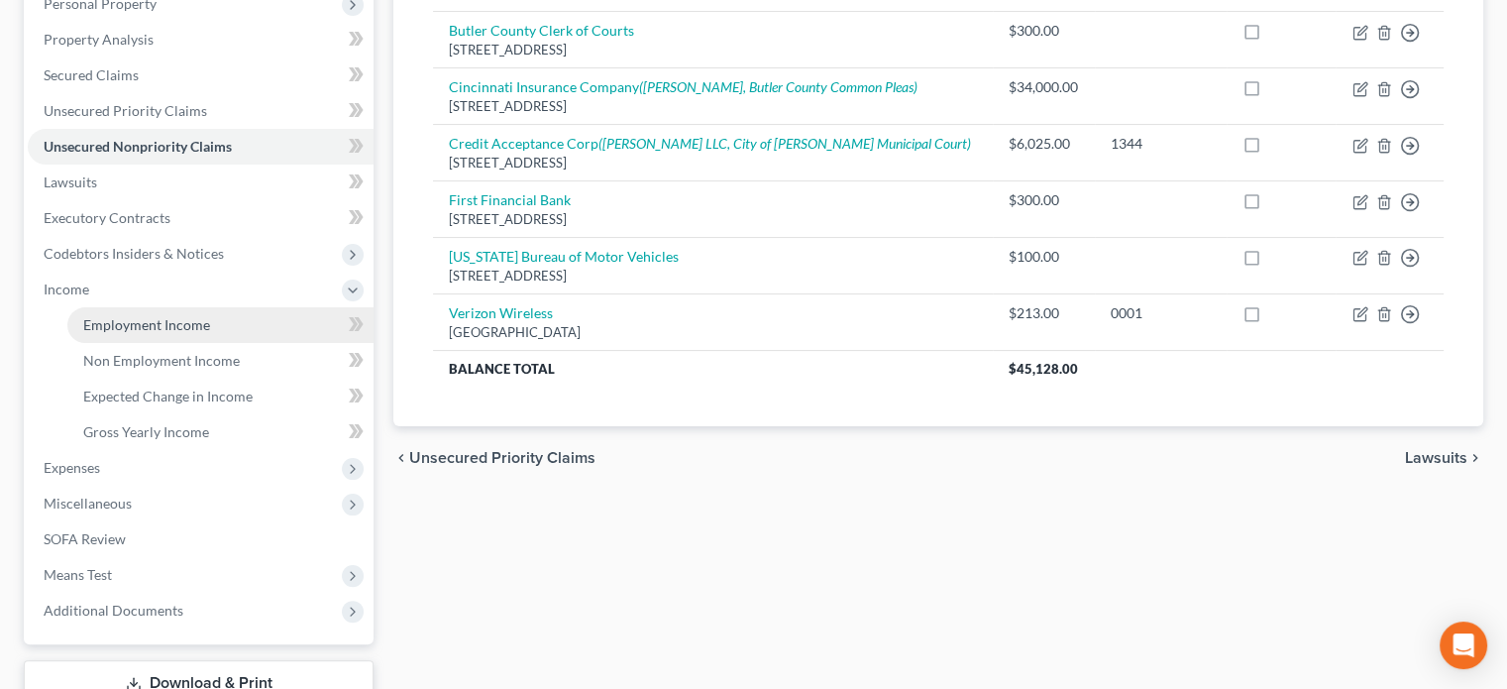
click at [89, 324] on span "Employment Income" at bounding box center [146, 324] width 127 height 17
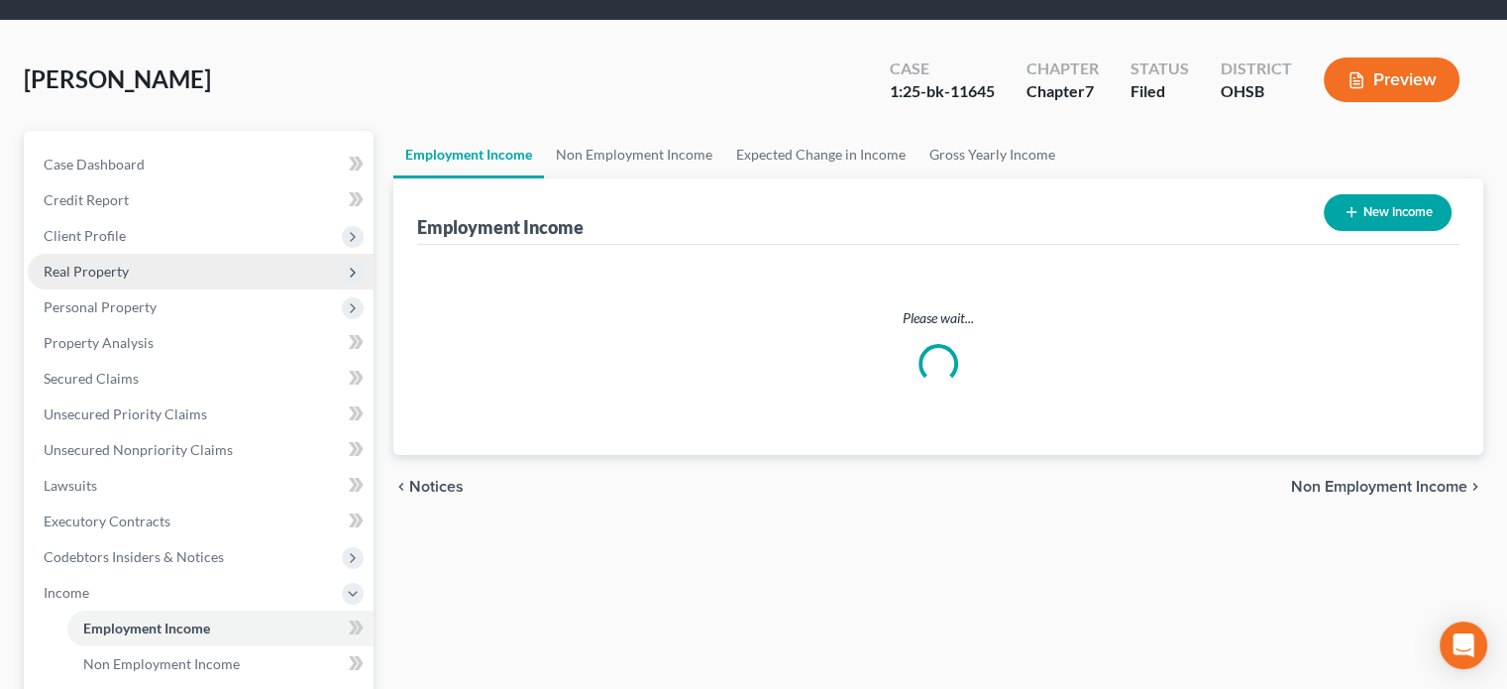
scroll to position [4, 0]
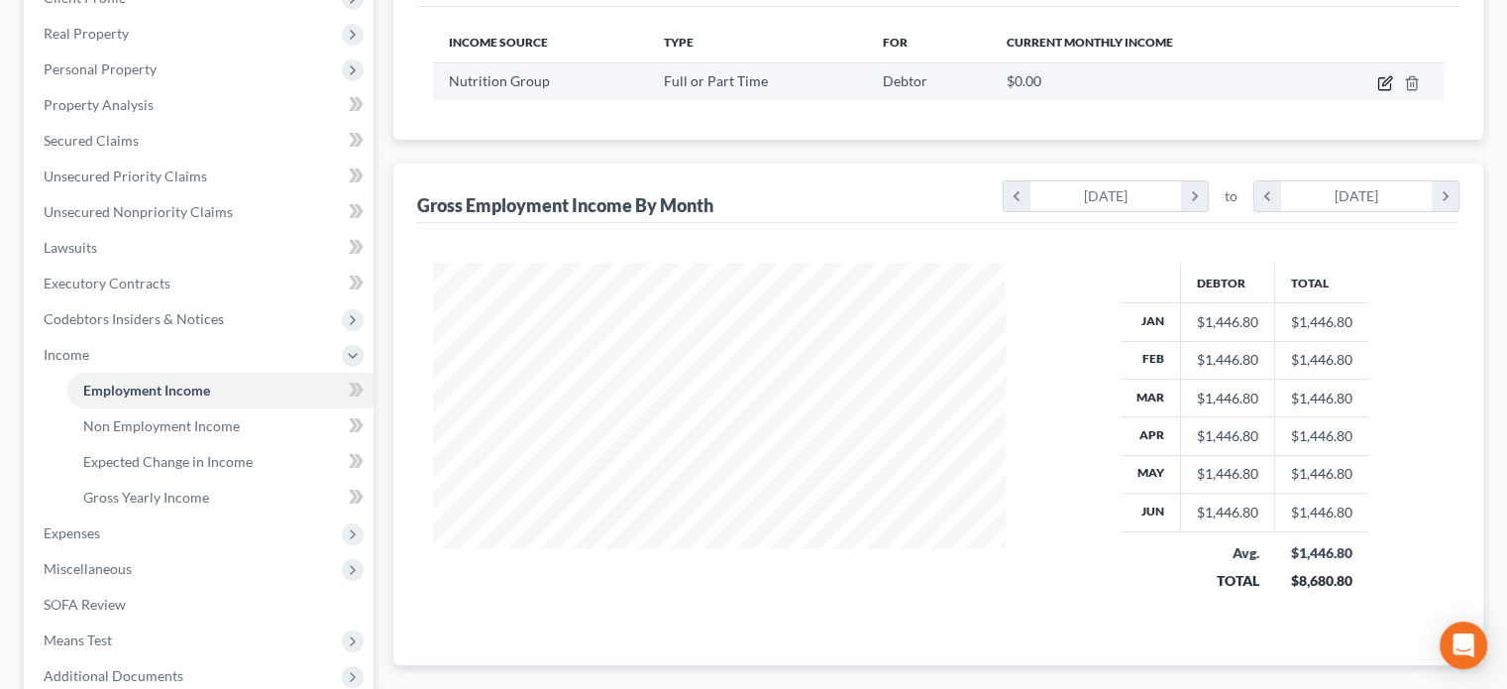
click at [1388, 84] on icon "button" at bounding box center [1385, 83] width 16 height 16
select select "0"
select select "39"
select select "0"
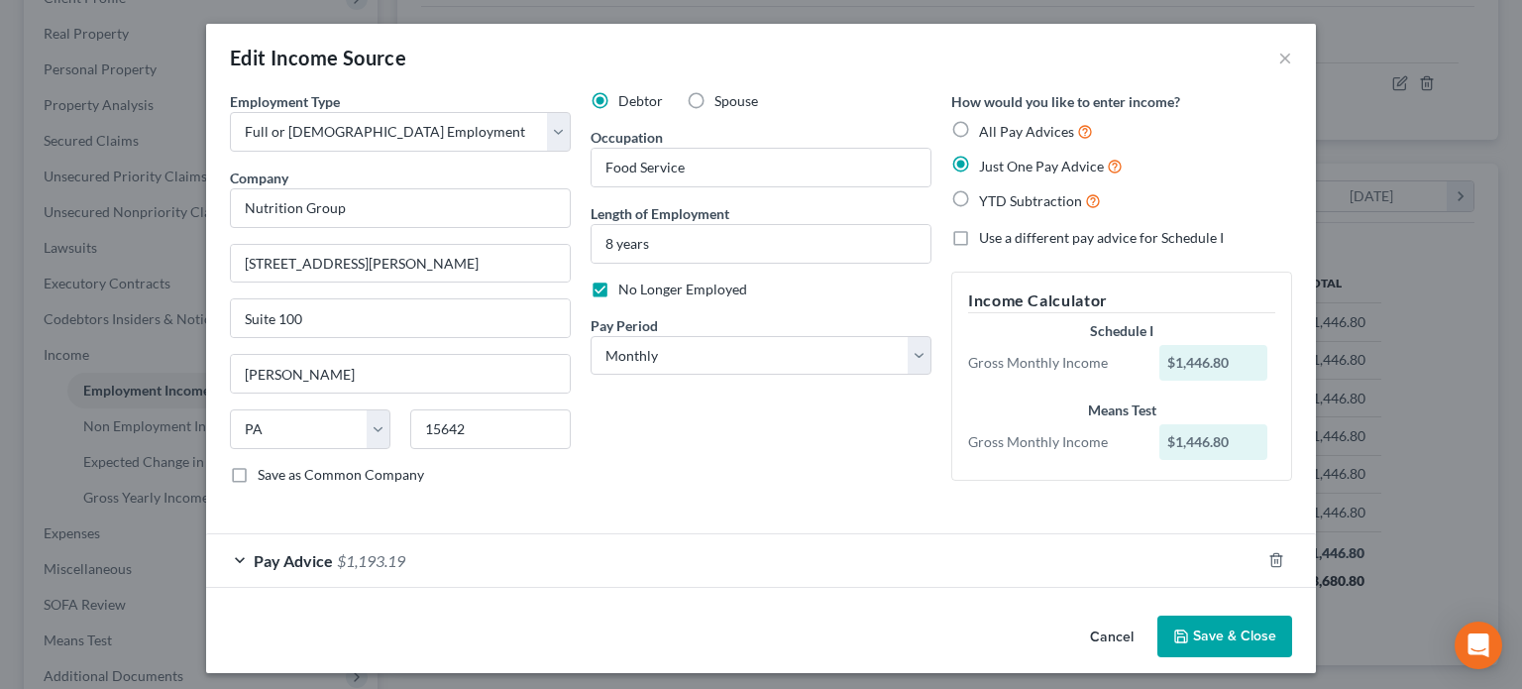
click at [1188, 635] on button "Save & Close" at bounding box center [1224, 636] width 135 height 42
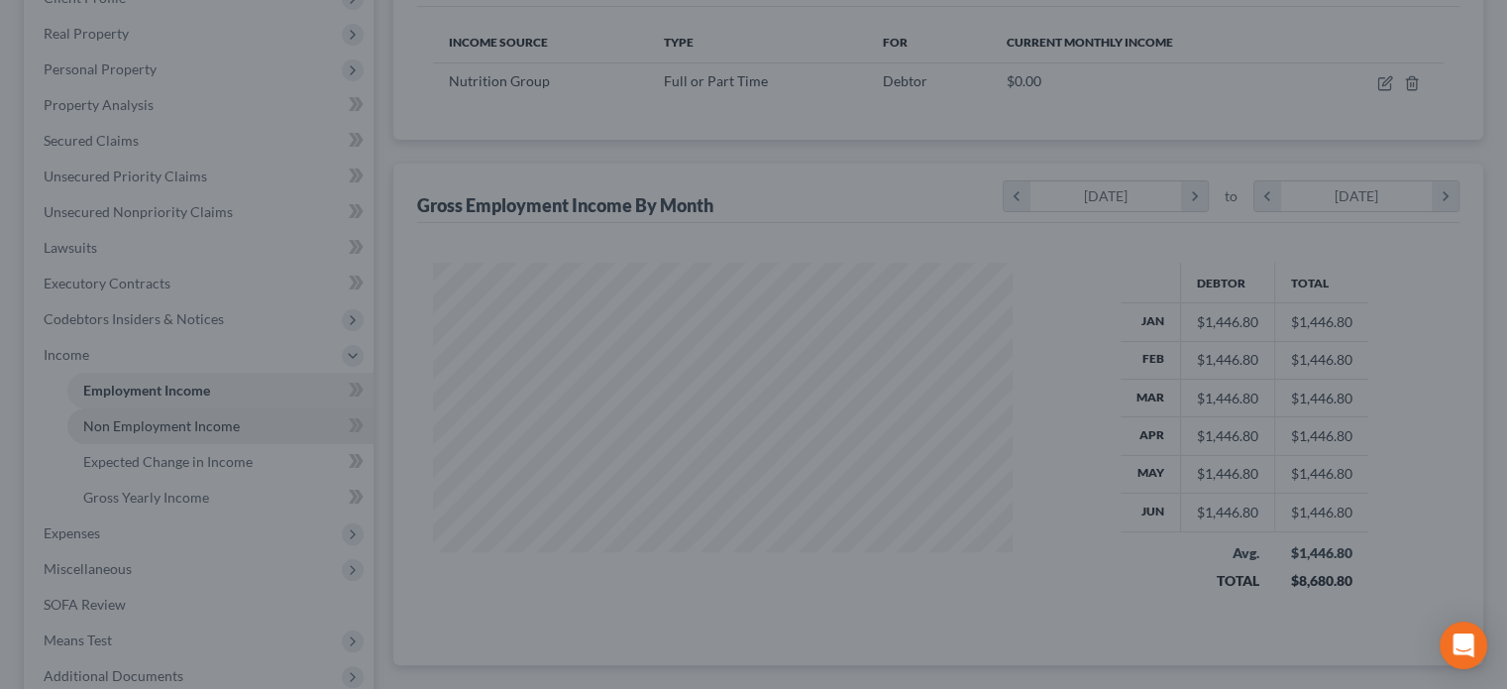
scroll to position [990587, 990328]
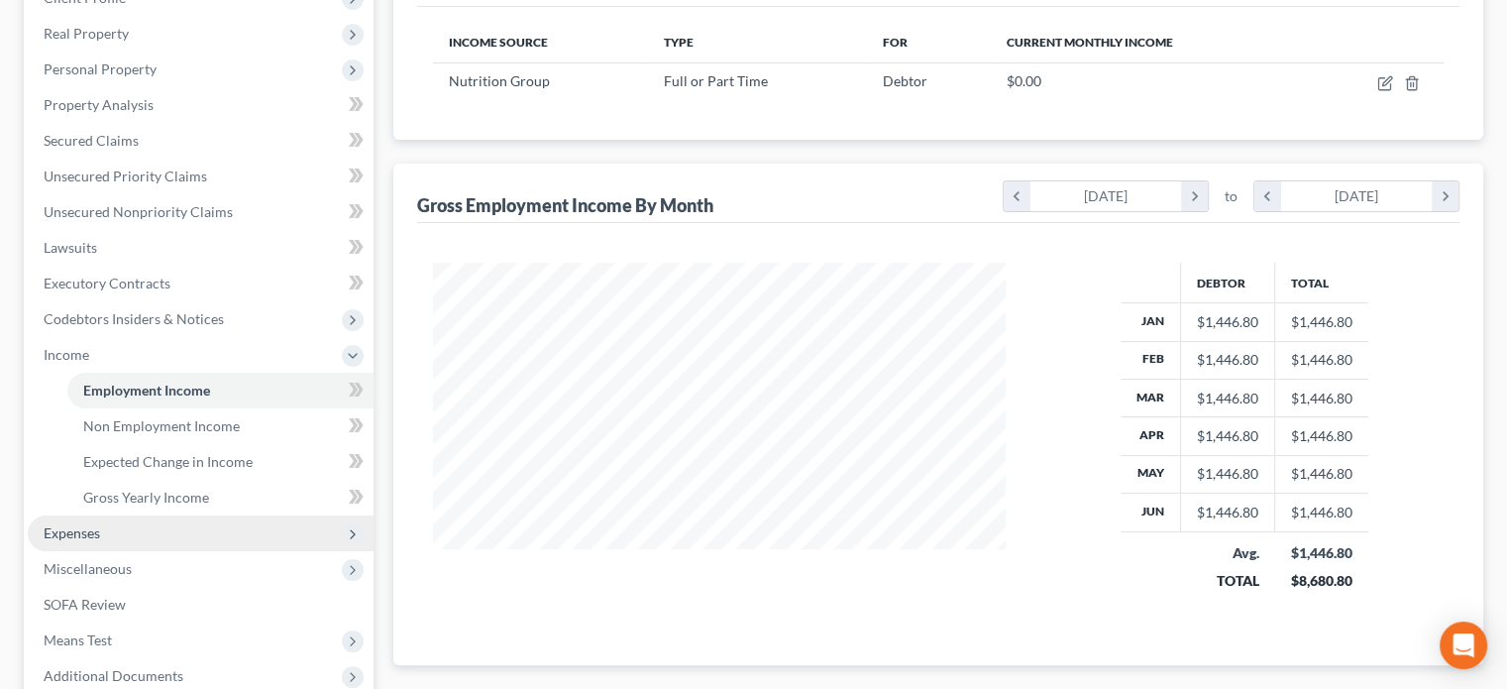
click at [76, 530] on span "Expenses" at bounding box center [72, 532] width 56 height 17
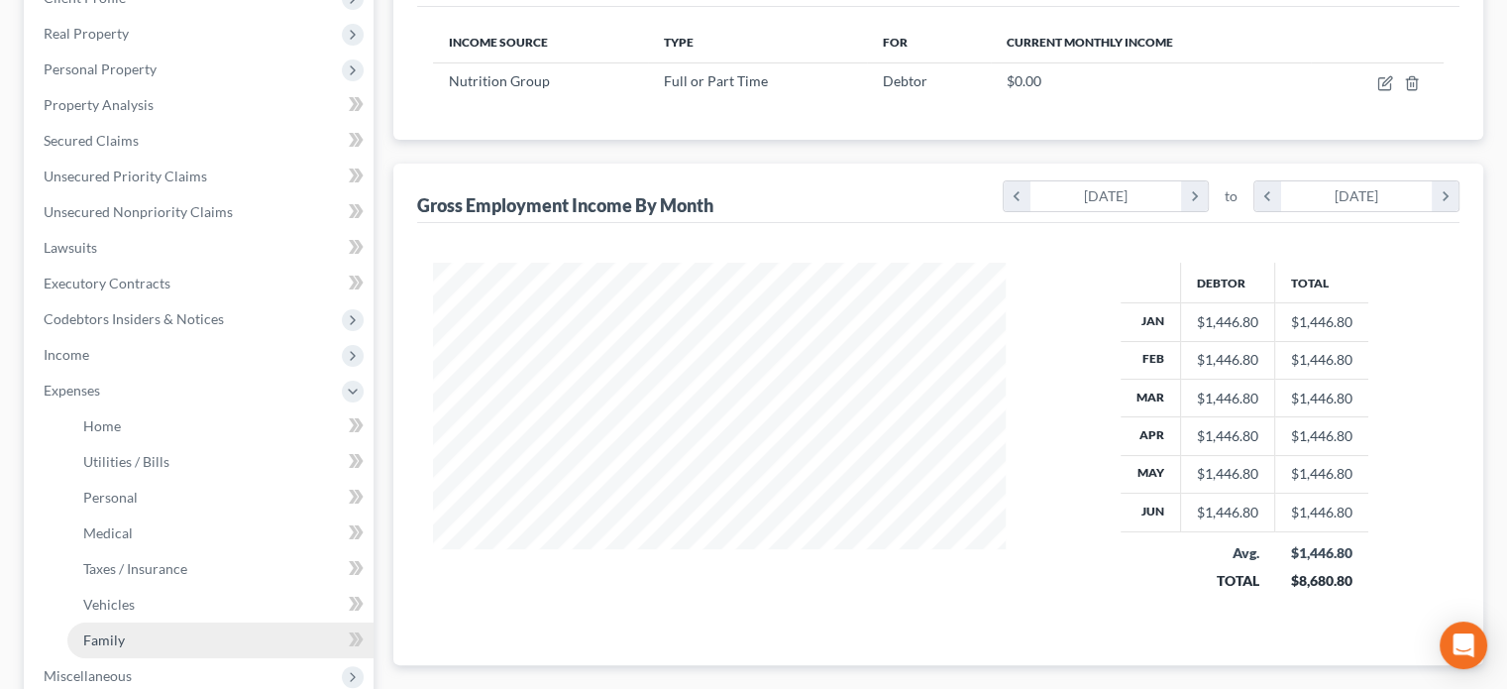
click at [92, 631] on span "Family" at bounding box center [104, 639] width 42 height 17
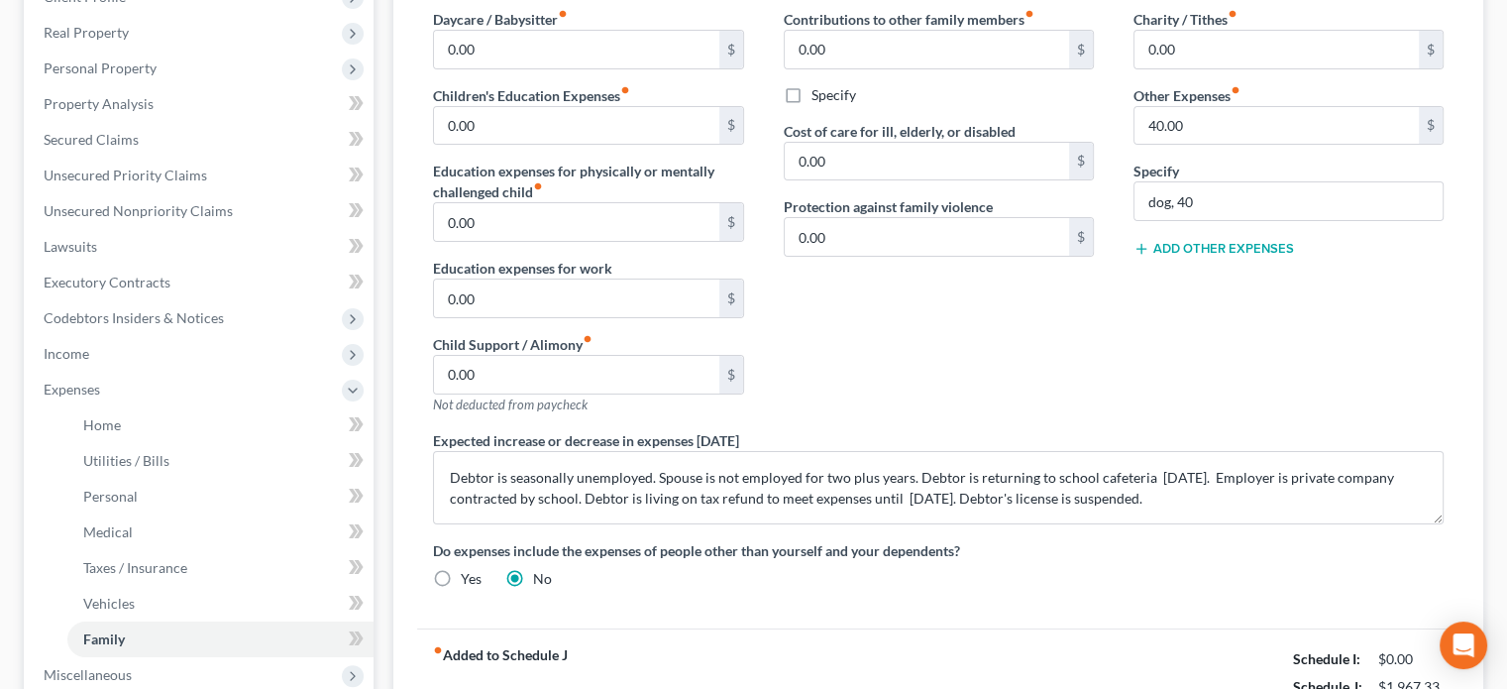
scroll to position [396, 0]
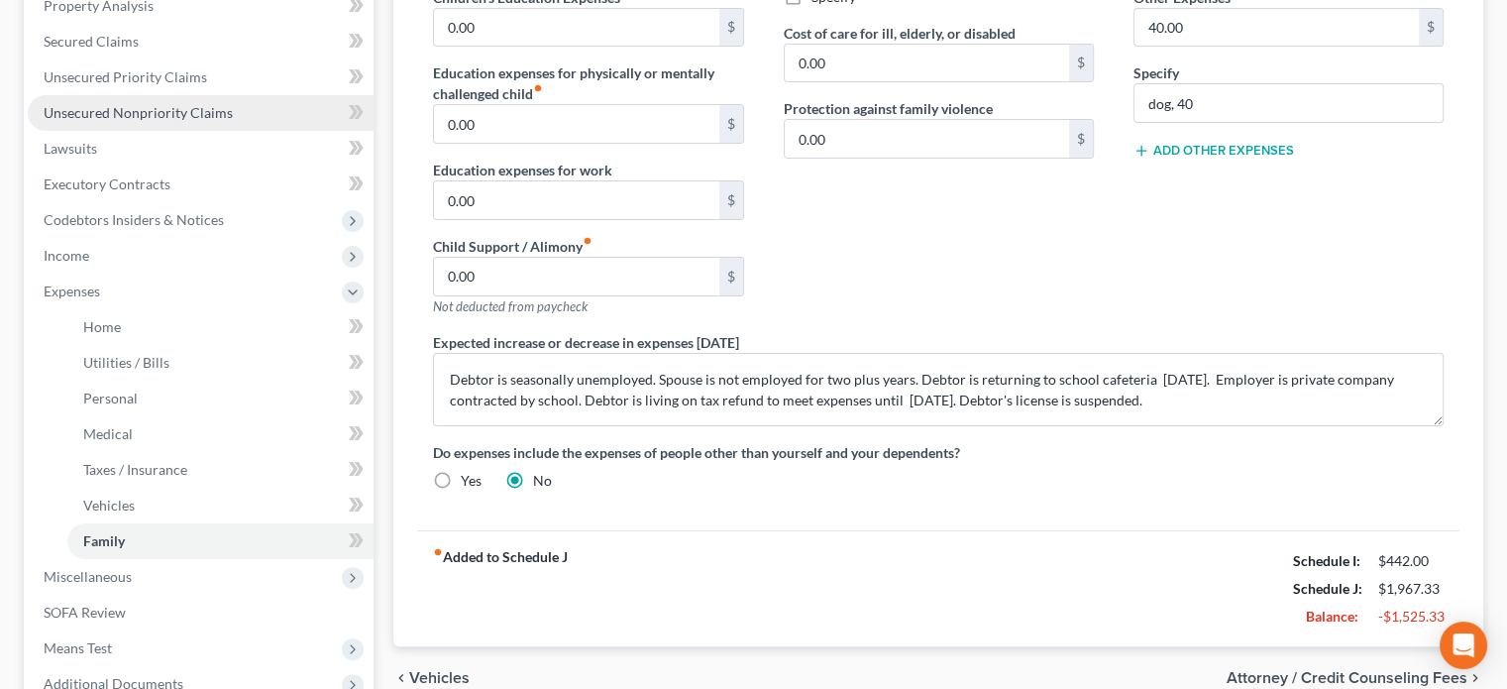
click at [119, 102] on link "Unsecured Nonpriority Claims" at bounding box center [201, 113] width 346 height 36
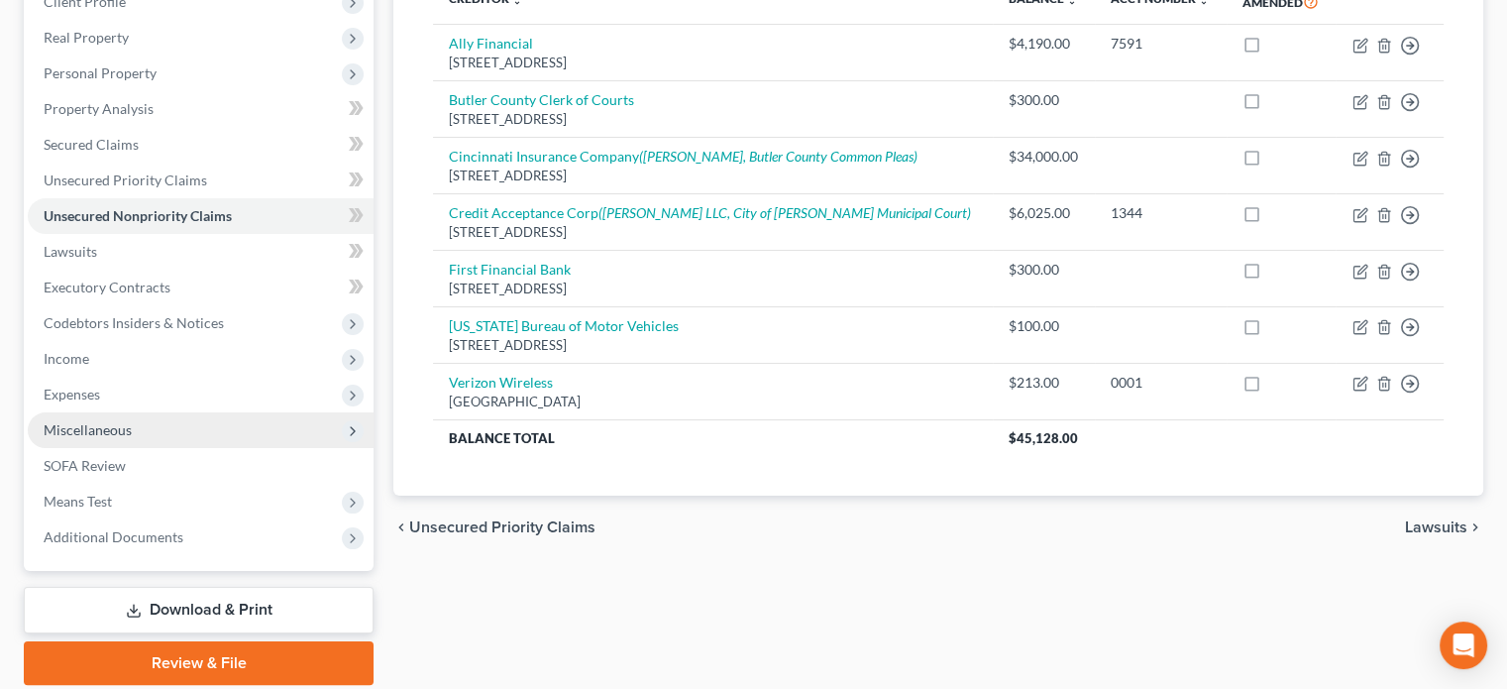
scroll to position [297, 0]
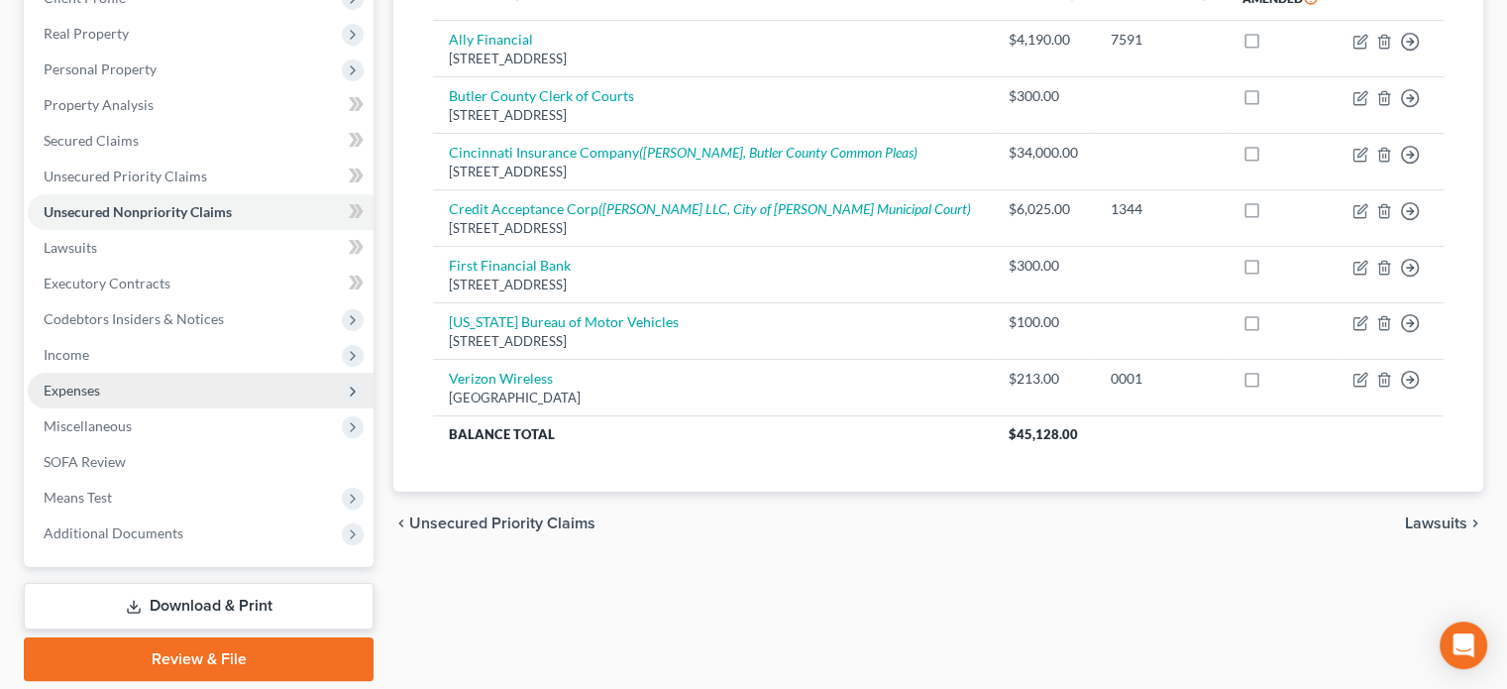
click at [71, 387] on span "Expenses" at bounding box center [72, 390] width 56 height 17
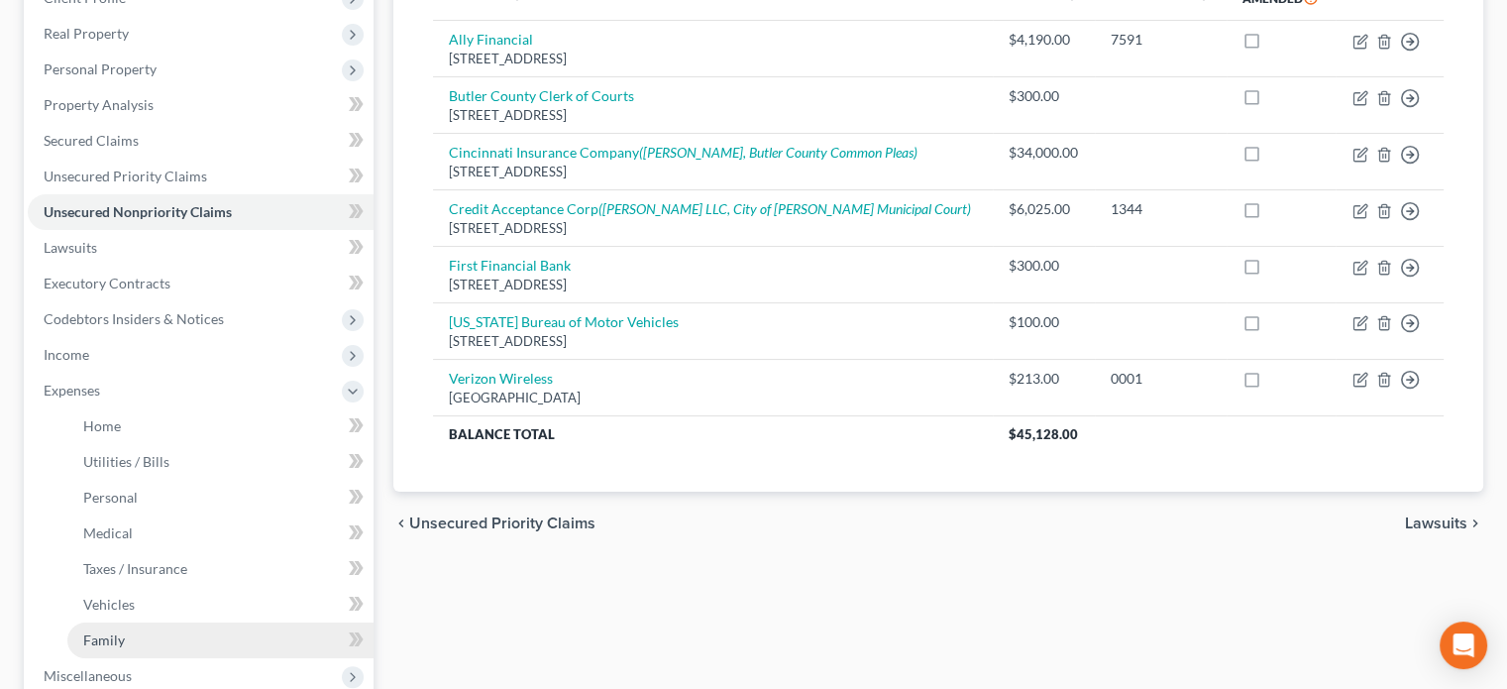
click at [99, 631] on span "Family" at bounding box center [104, 639] width 42 height 17
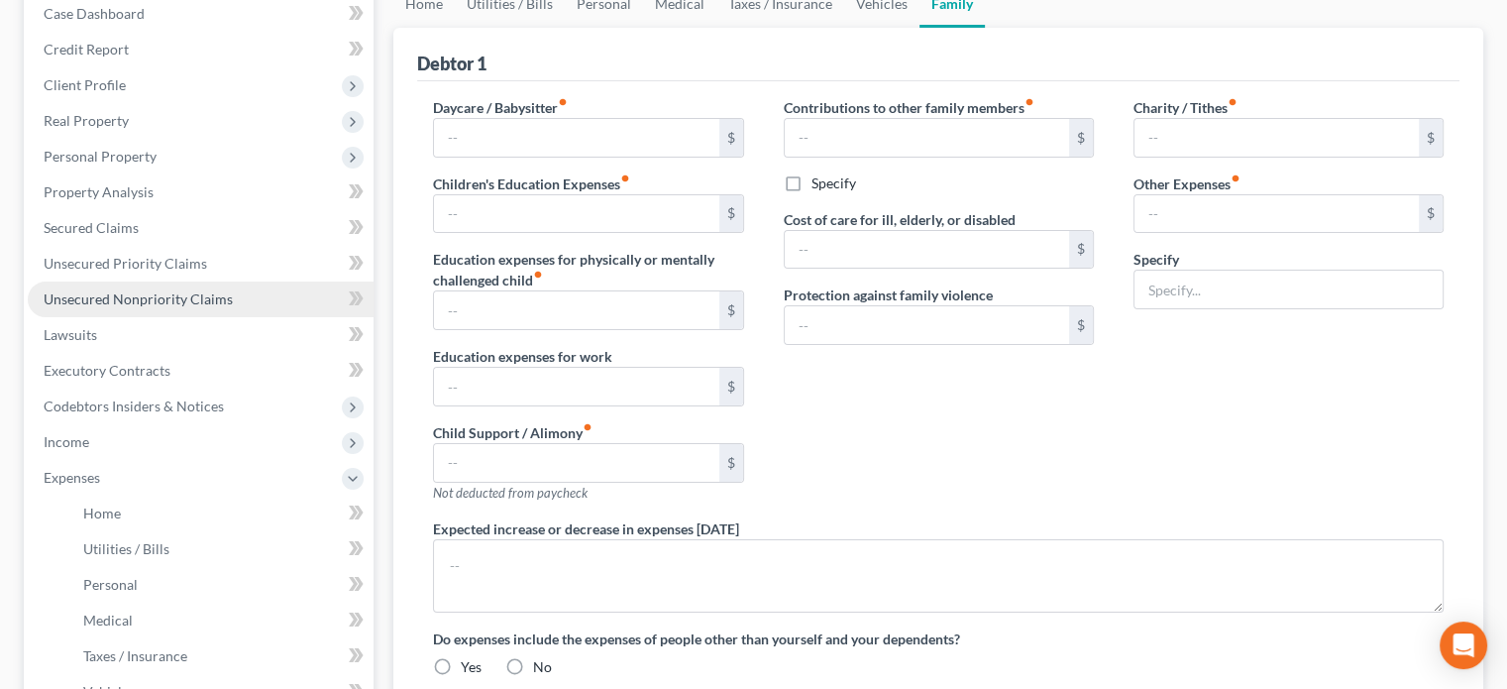
type input "0.00"
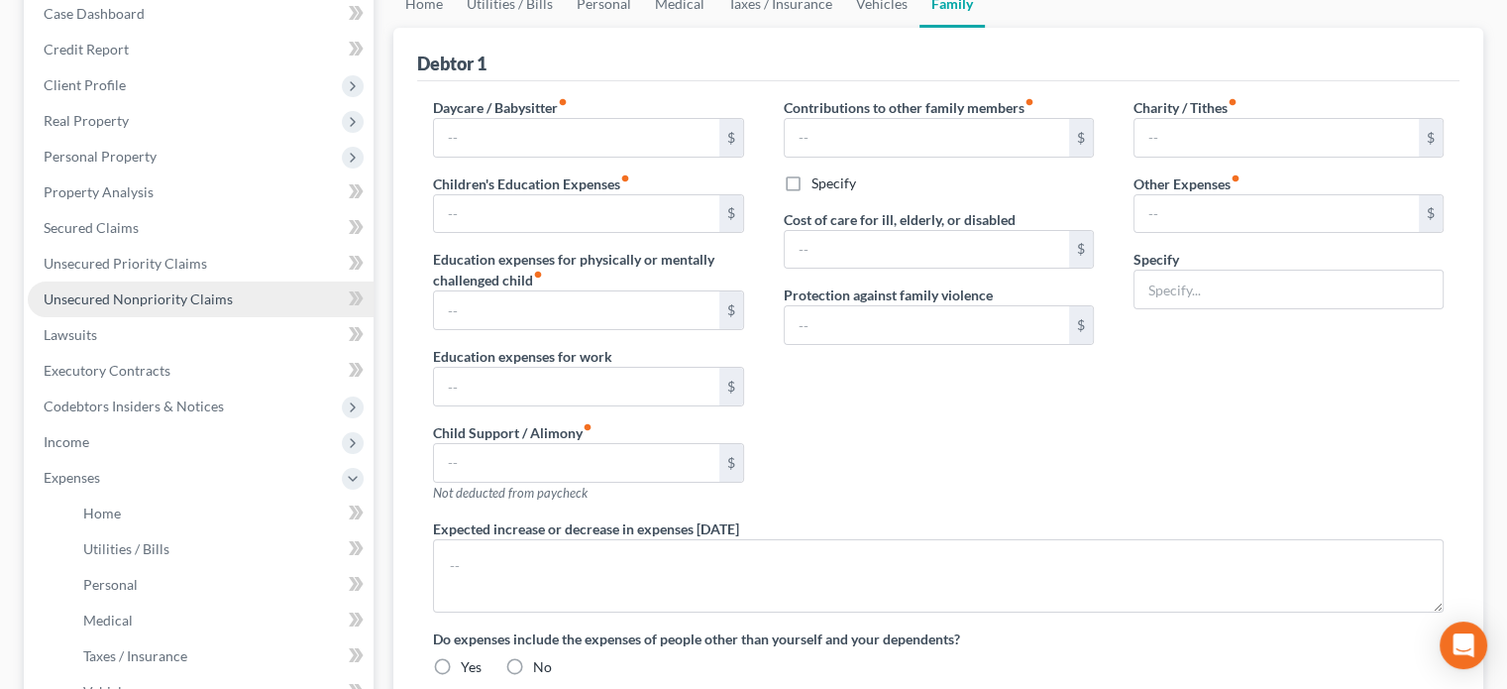
type input "0.00"
type input "40.00"
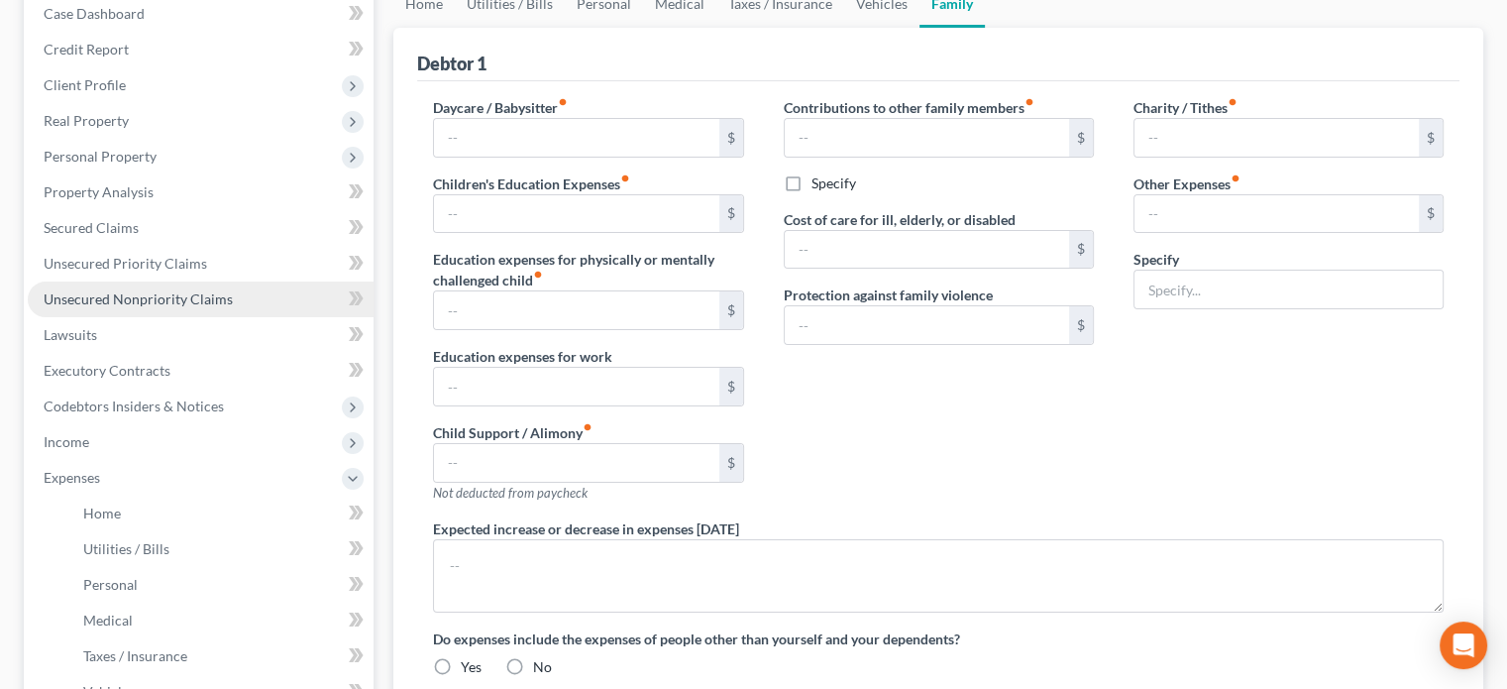
type input "dog, 40"
type textarea "Debtor is seasonally unemployed. Spouse is not employed for two plus years. Deb…"
radio input "true"
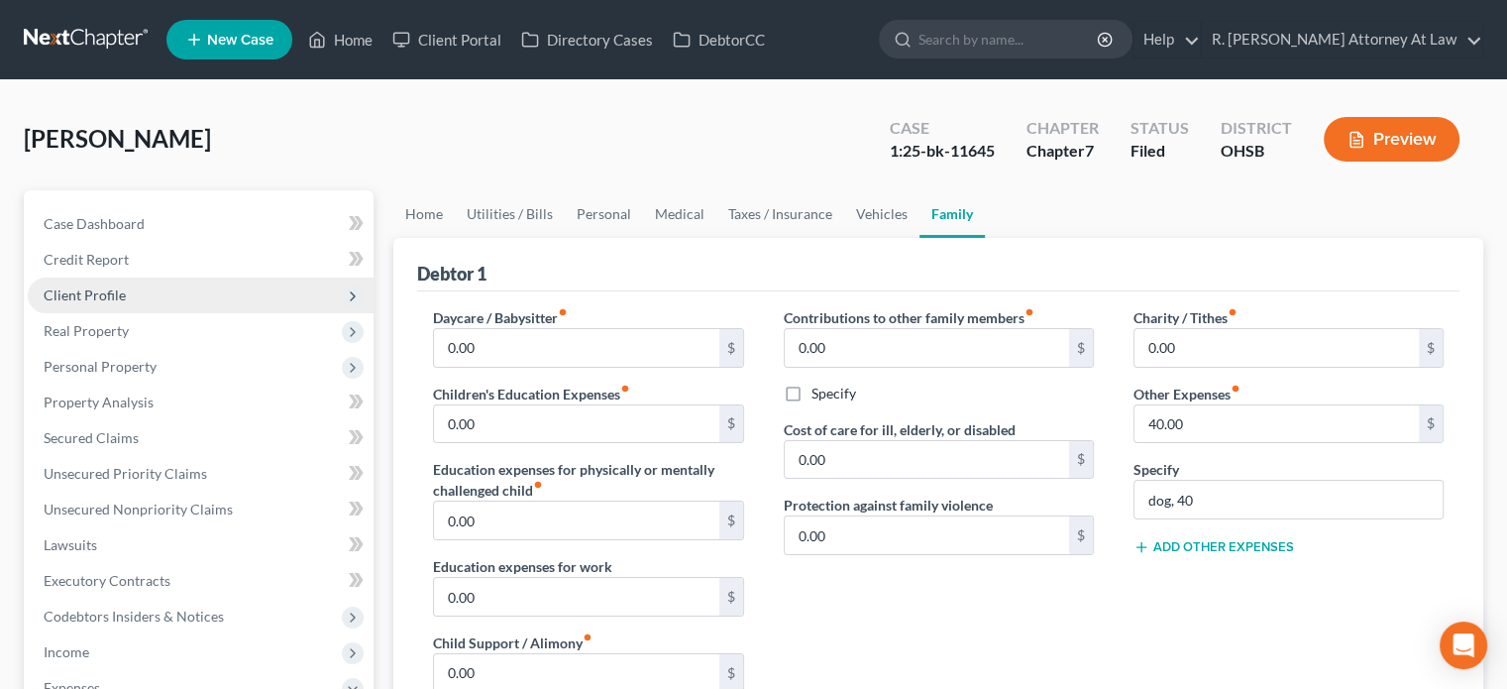
click at [81, 304] on span "Client Profile" at bounding box center [201, 295] width 346 height 36
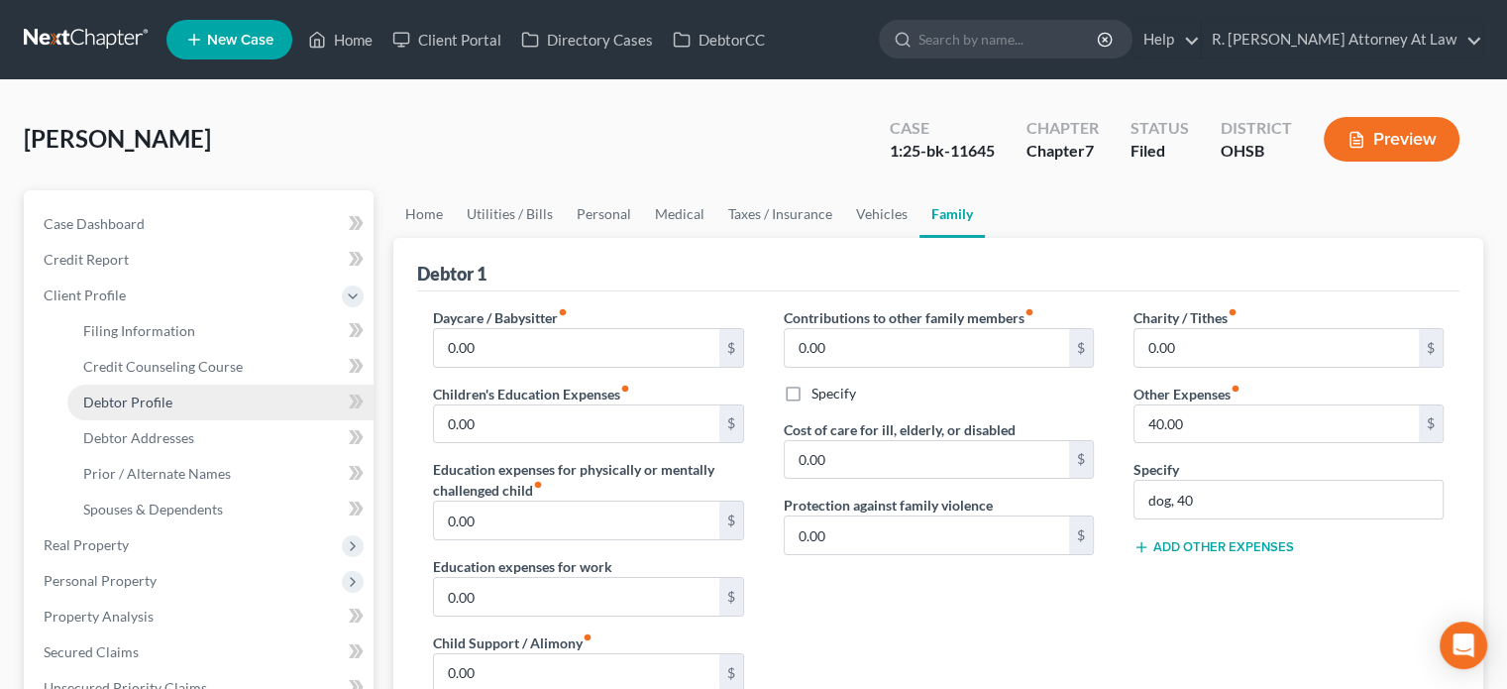
click at [95, 403] on span "Debtor Profile" at bounding box center [127, 401] width 89 height 17
select select "1"
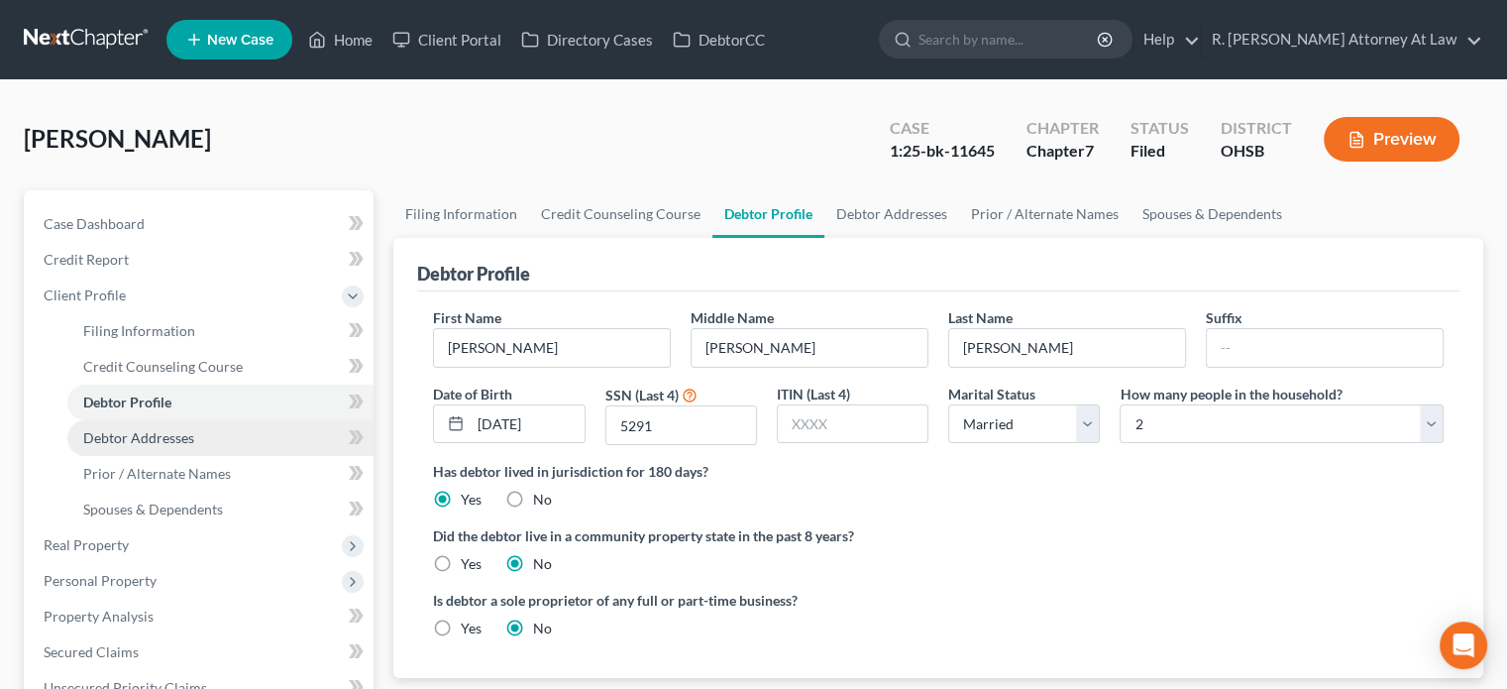
click at [135, 433] on span "Debtor Addresses" at bounding box center [138, 437] width 111 height 17
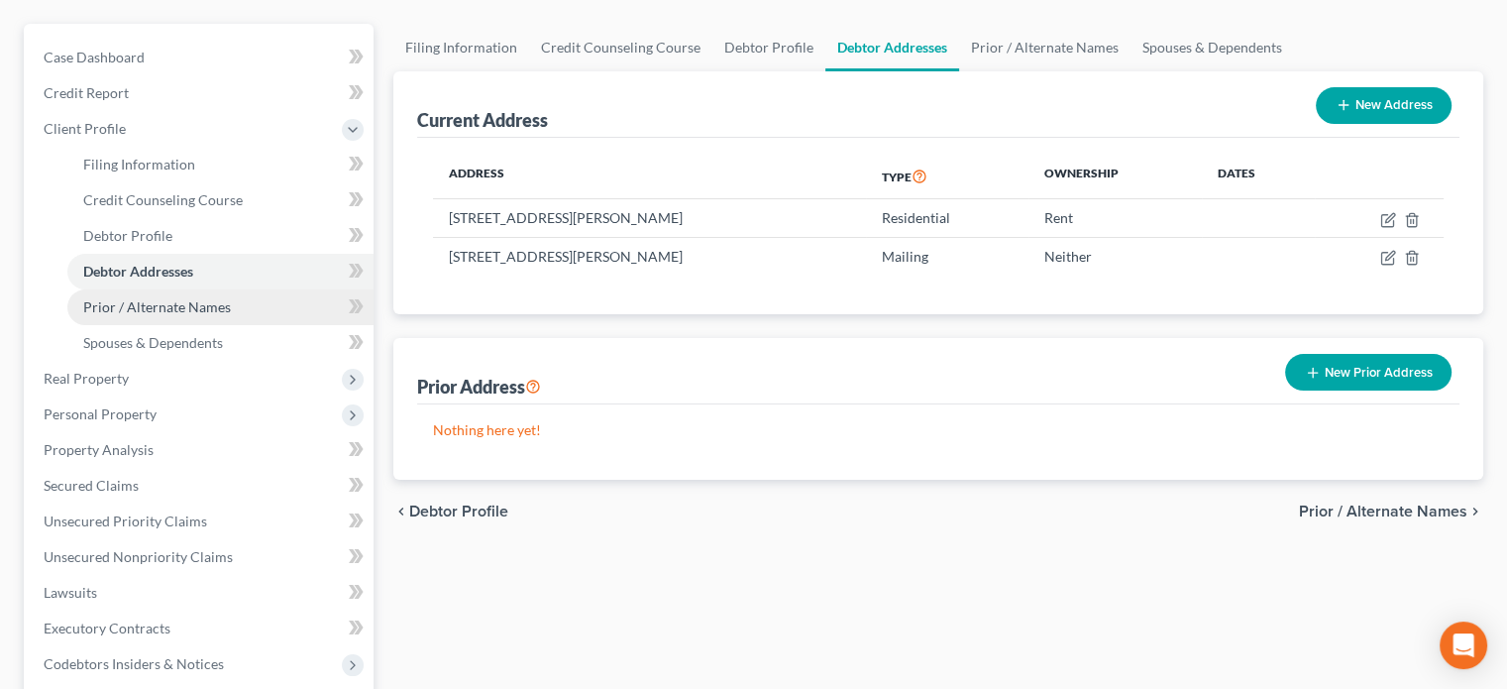
scroll to position [198, 0]
